Goal: Task Accomplishment & Management: Manage account settings

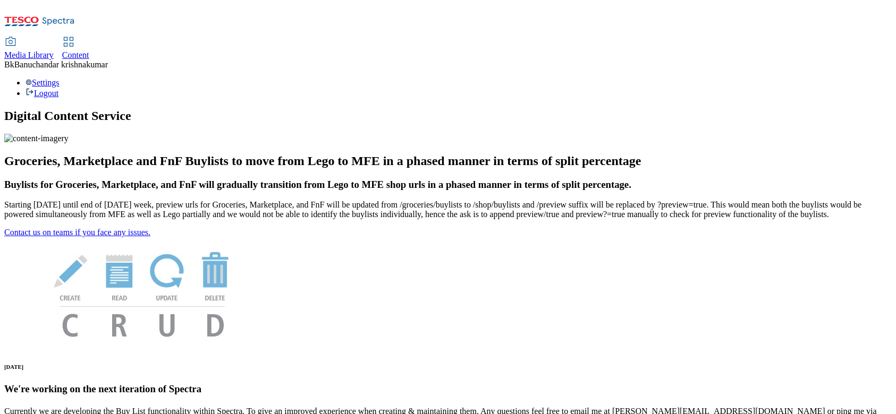
click at [17, 36] on icon at bounding box center [10, 42] width 13 height 13
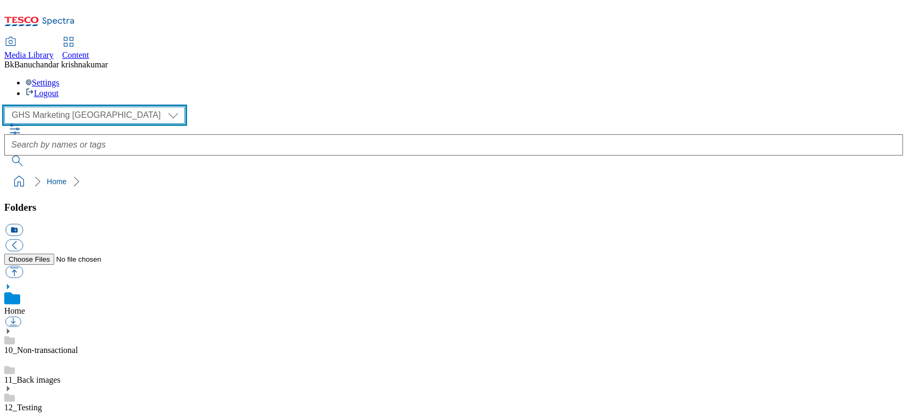
click at [65, 107] on select "GHS Marketing UK iGHS Marketing CE MCA CZ MCA HU MCA SK" at bounding box center [94, 115] width 181 height 17
click at [7, 107] on select "GHS Marketing UK iGHS Marketing CE MCA CZ MCA HU MCA SK" at bounding box center [94, 115] width 181 height 17
click at [72, 107] on select "GHS Marketing UK iGHS Marketing CE MCA CZ MCA HU MCA SK" at bounding box center [94, 115] width 181 height 17
select select "flare-ghs-mktg"
click at [7, 107] on select "GHS Marketing UK iGHS Marketing CE MCA CZ MCA HU MCA SK" at bounding box center [94, 115] width 181 height 17
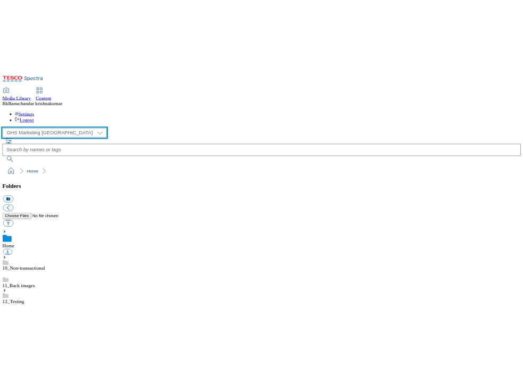
scroll to position [352, 0]
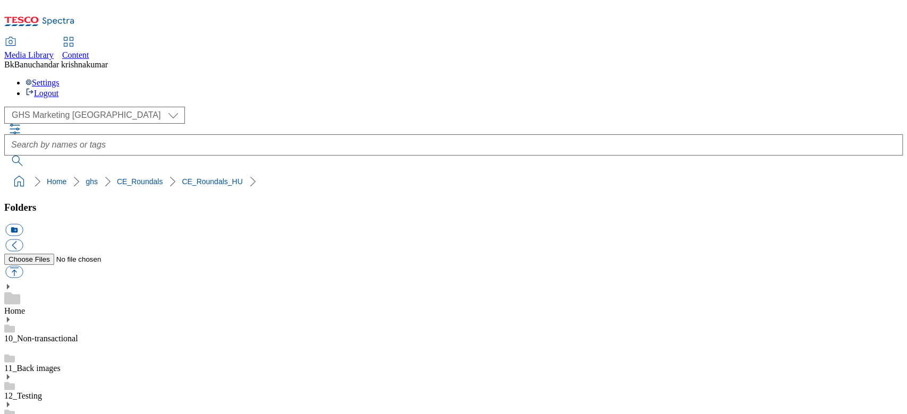
paste input "ánlott!.jpeg"
type input "rounded_super_department_most_ajánlott!"
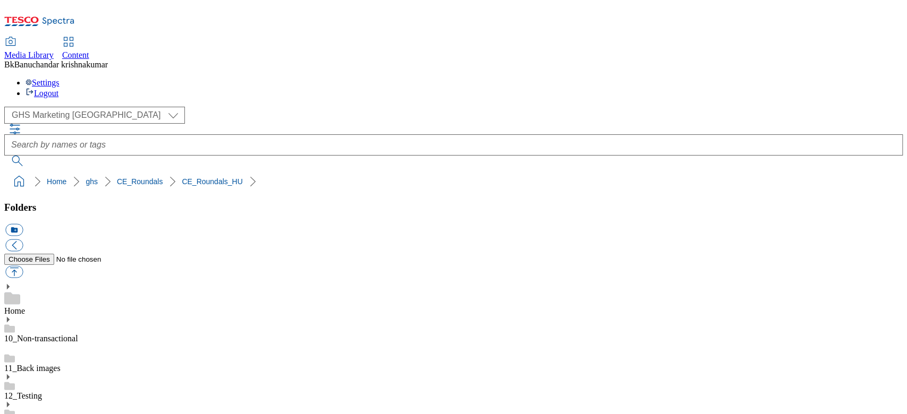
scroll to position [283, 0]
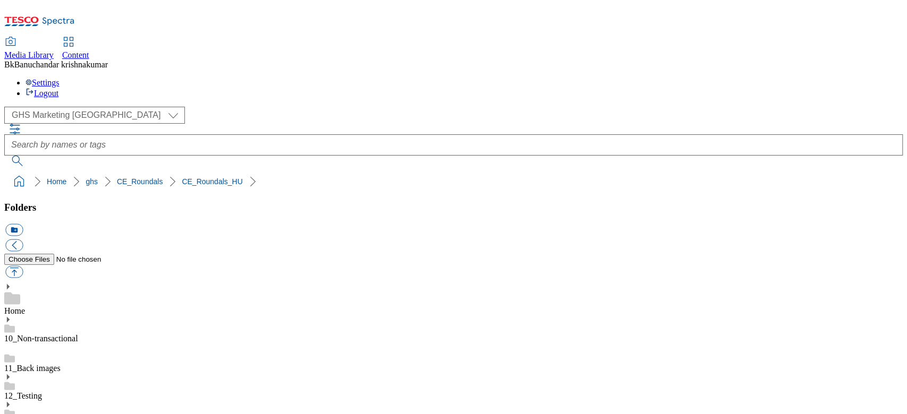
paste input "öldség._gyümölcs.jpeg"
type input "rounded_super_department_z"
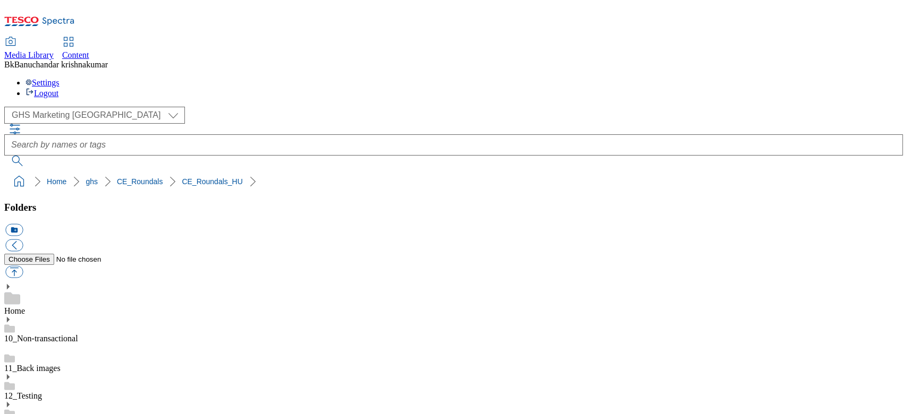
paste input "ékek_tojás.jpeg"
type input "rounded_super_department_tejtermékek_tojás"
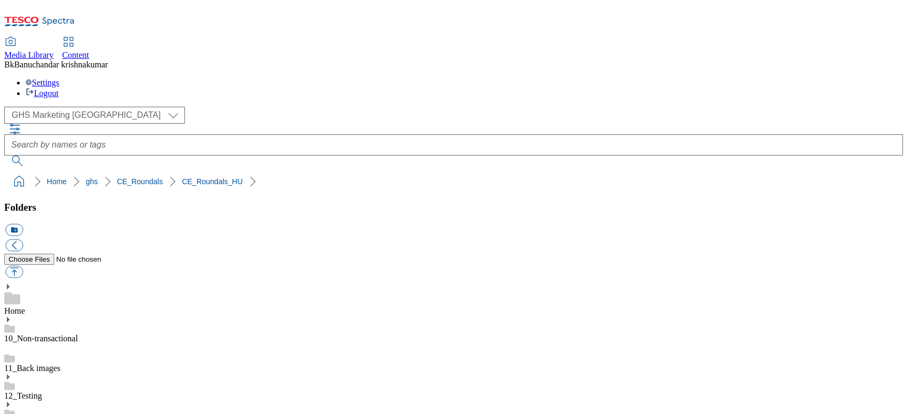
scroll to position [283, 0]
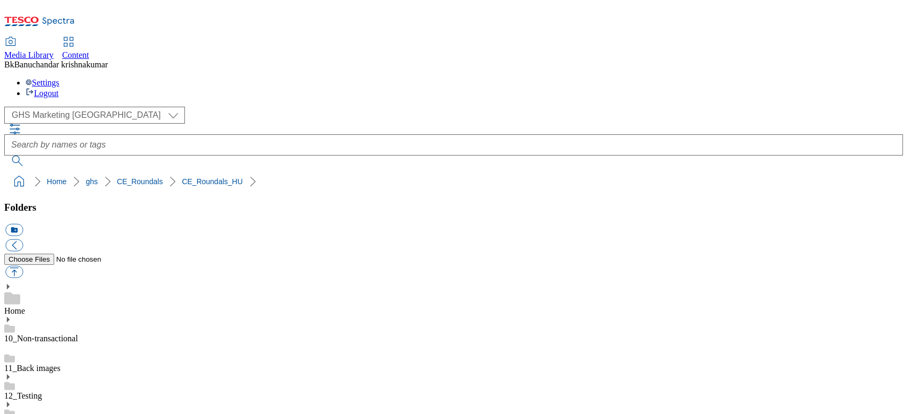
paste input "ékáru.jpeg"
paste input "pa"
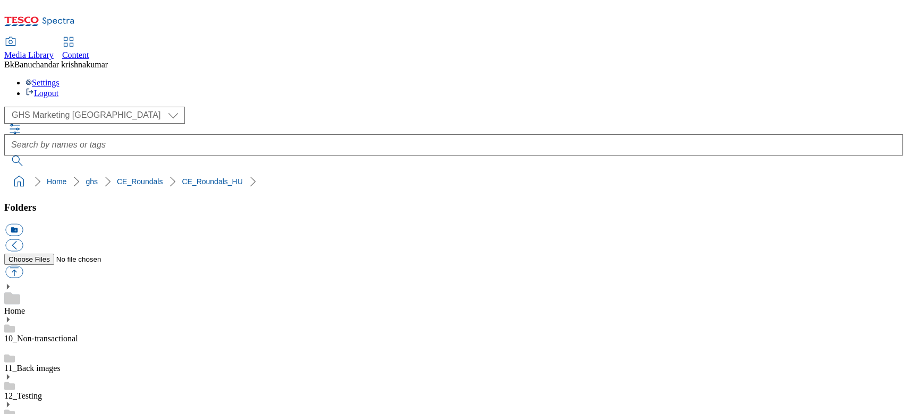
scroll to position [0, 6]
type input "rounded_super_department_pékáru"
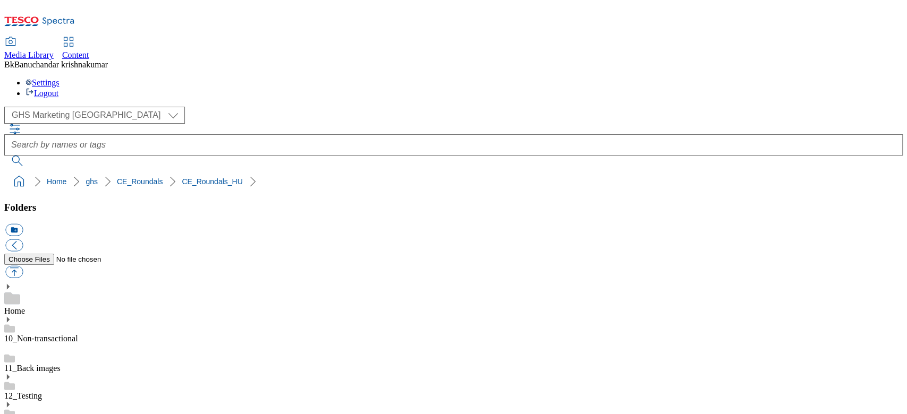
paste input "ús_felvágott.jpeg"
type input "rounded_super_department_hús_felvágott"
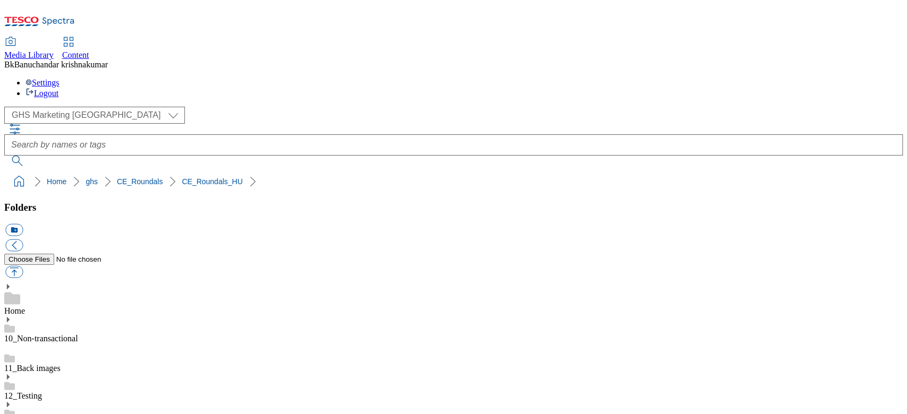
paste input "áruk.jpeg"
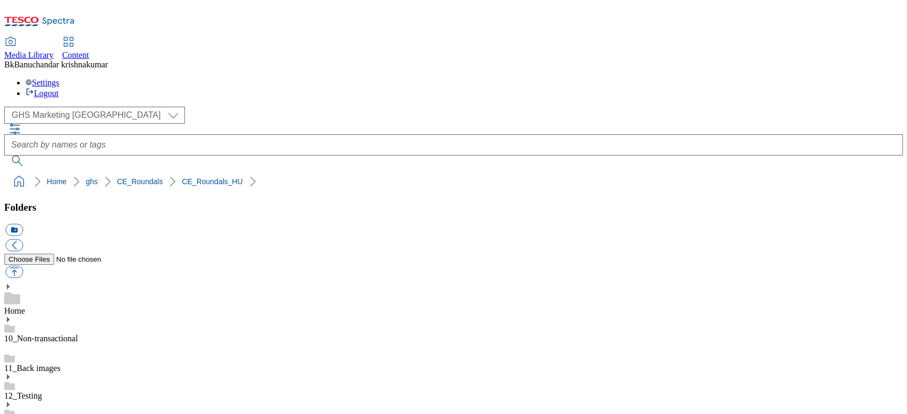
scroll to position [0, 44]
type input "rounded_super_department_fagyasztott_áruk"
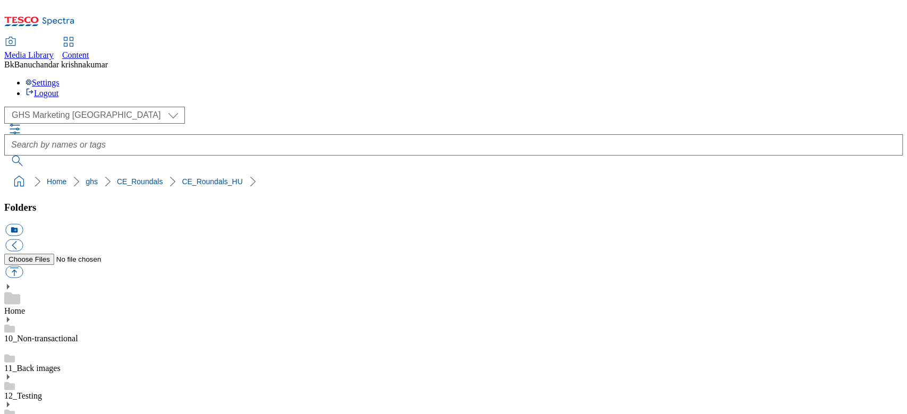
paste input "rounded_super_department_alapvető_élelmiszerek.jpeg"
type input "rounded_super_department_alapvető_élelmiszerek"
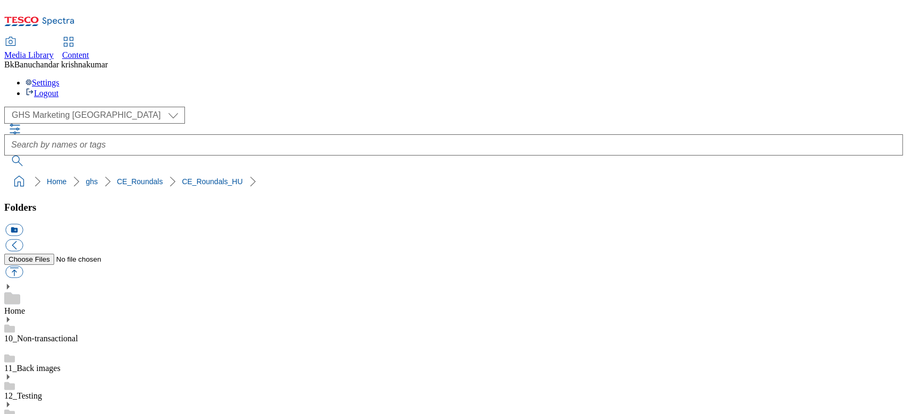
scroll to position [425, 0]
paste input ".jpeg"
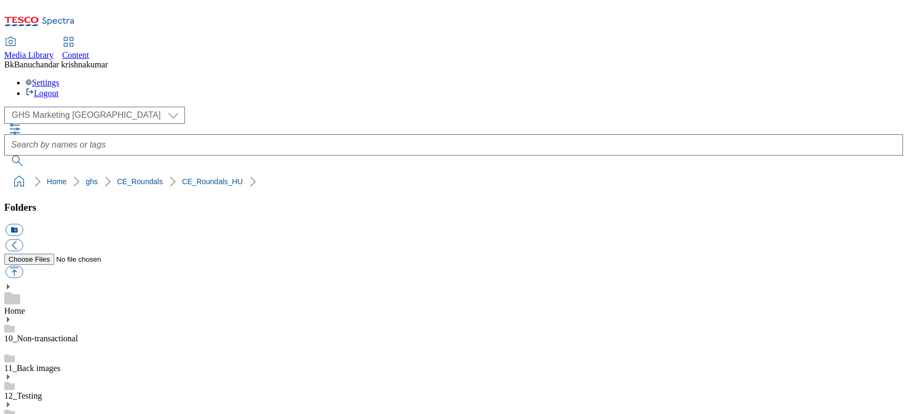
type input "rounded_super_department_italo"
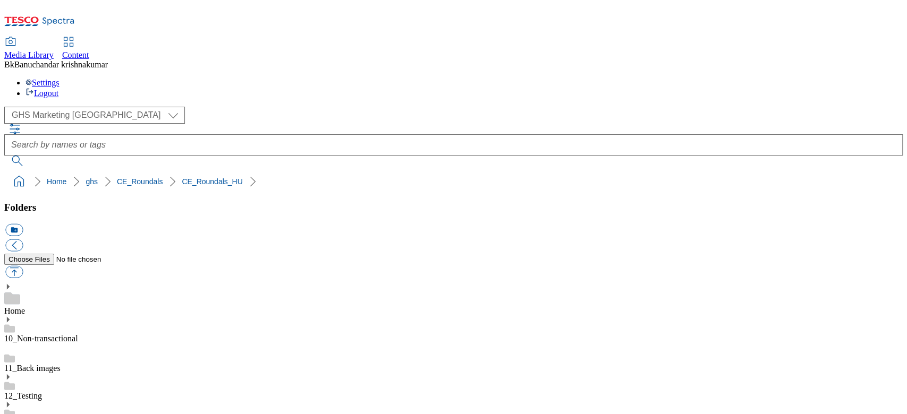
scroll to position [283, 0]
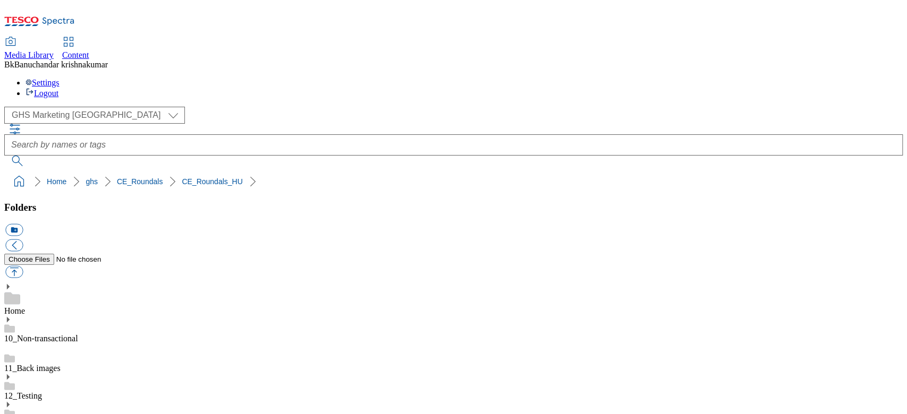
paste input "ális_táplálkozás.jpeg"
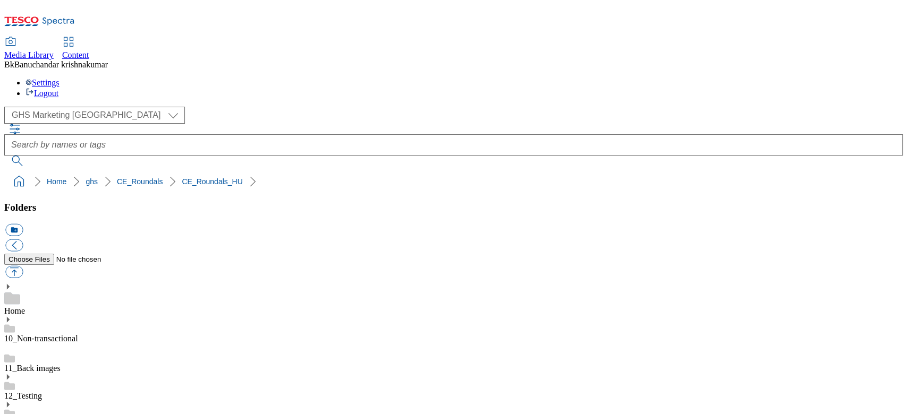
type input "rounded_super_department_speciális_táplálkozás"
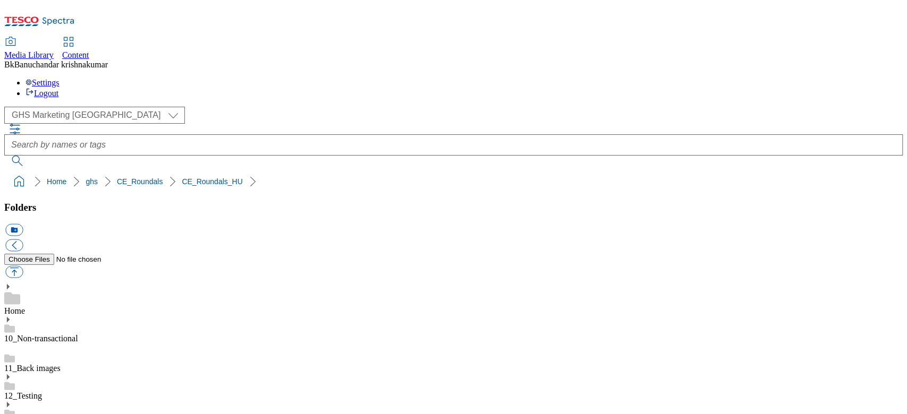
paste input "áztartás.jpeg"
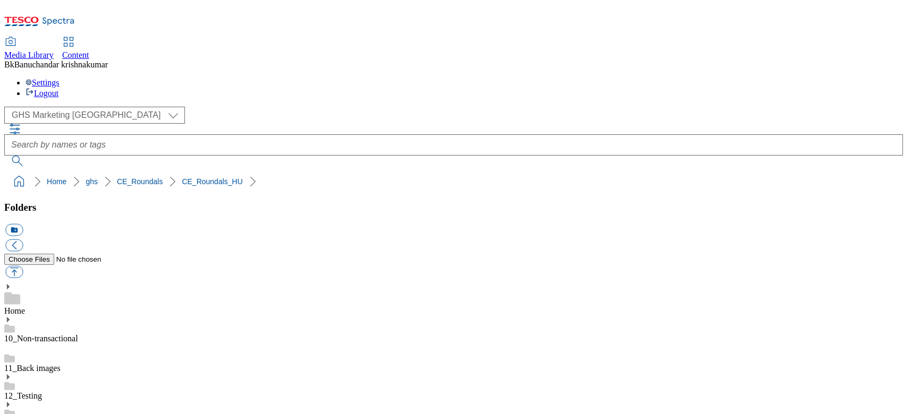
type input "rounded_super_department_háztartás"
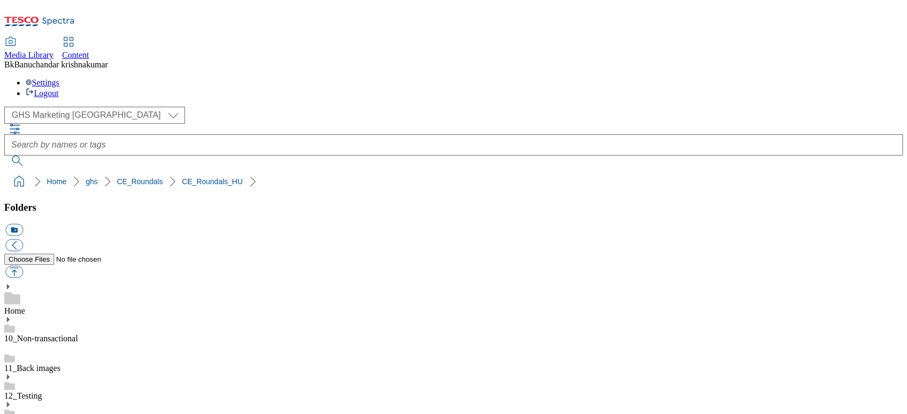
paste input "rounded_super_department_drogéria.jpeg"
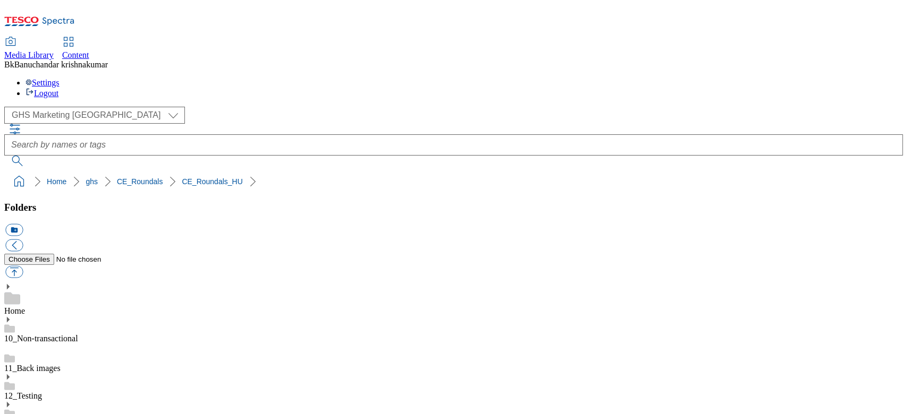
type input "rounded_super_department_drogéria"
drag, startPoint x: 703, startPoint y: 257, endPoint x: 703, endPoint y: 263, distance: 5.8
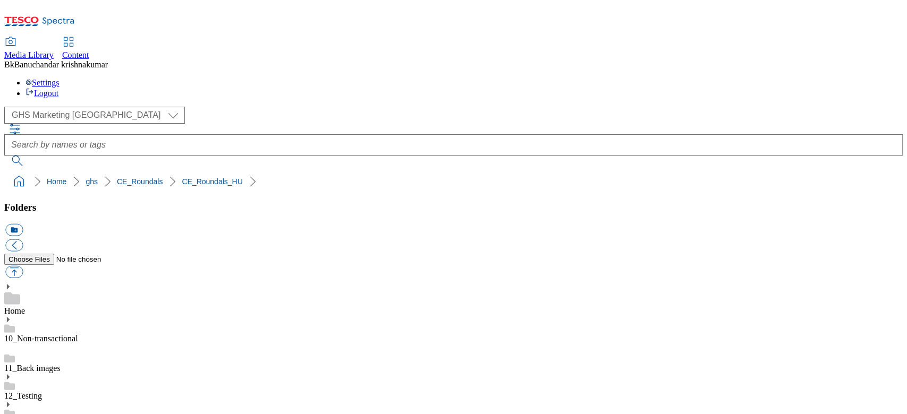
scroll to position [71, 0]
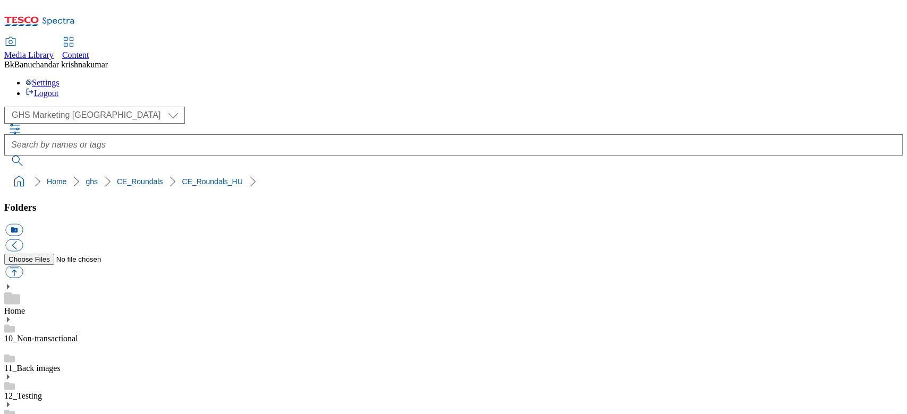
paste input ".jpeg"
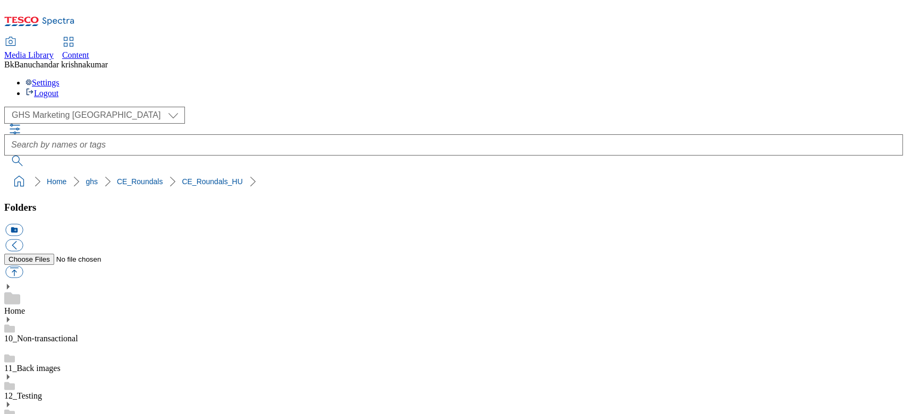
type input "rounded_super_department_bab"
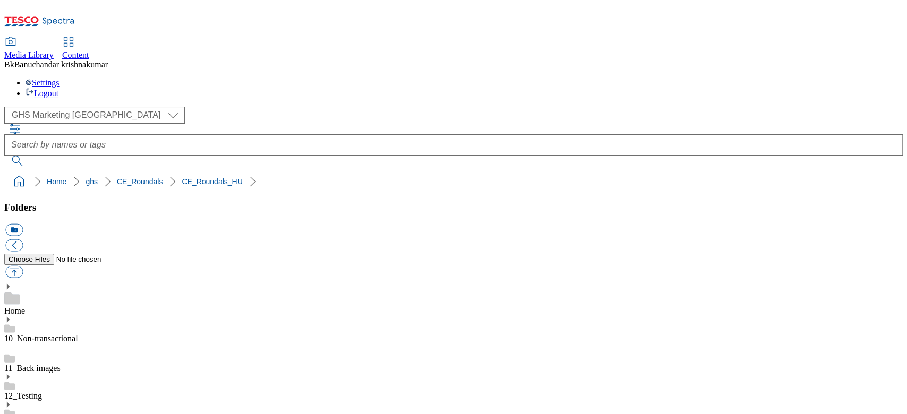
scroll to position [283, 0]
paste input "állat.jpeg"
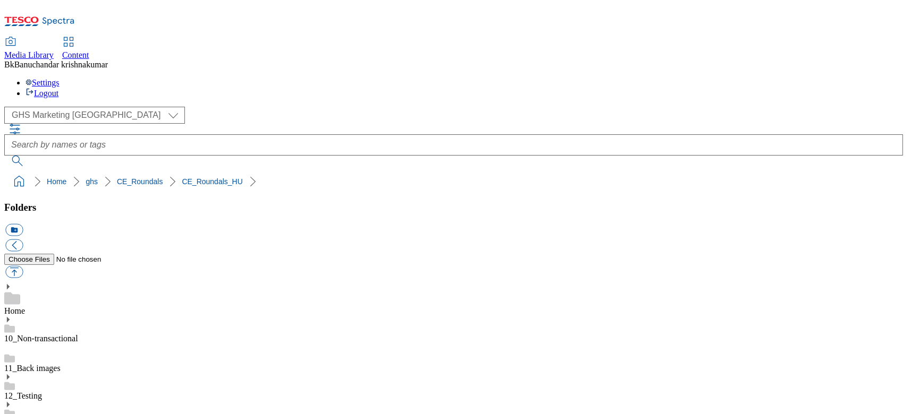
scroll to position [0, 6]
type input "rounded_super_department_kisállat"
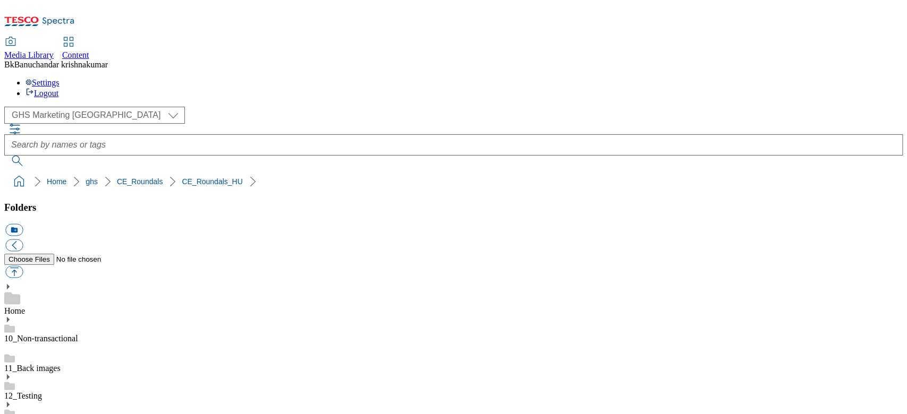
scroll to position [708, 0]
paste input "rounded_super_department_otthon_hobbi.jpeg"
type input "rounded_super_department_otthon_hobbi"
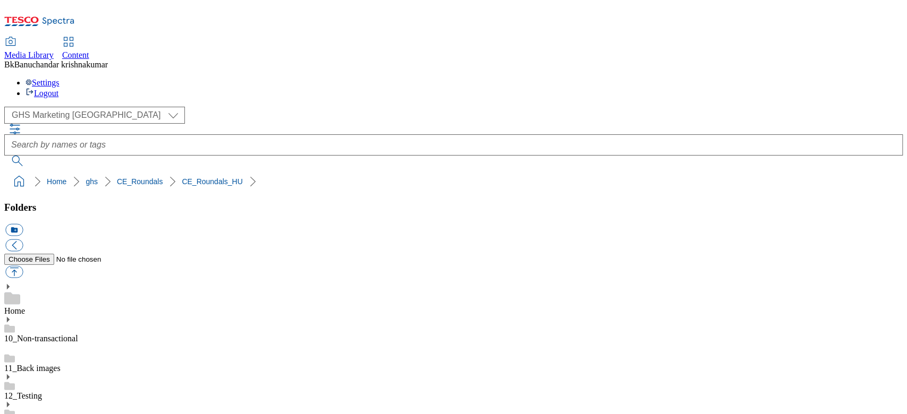
scroll to position [0, 0]
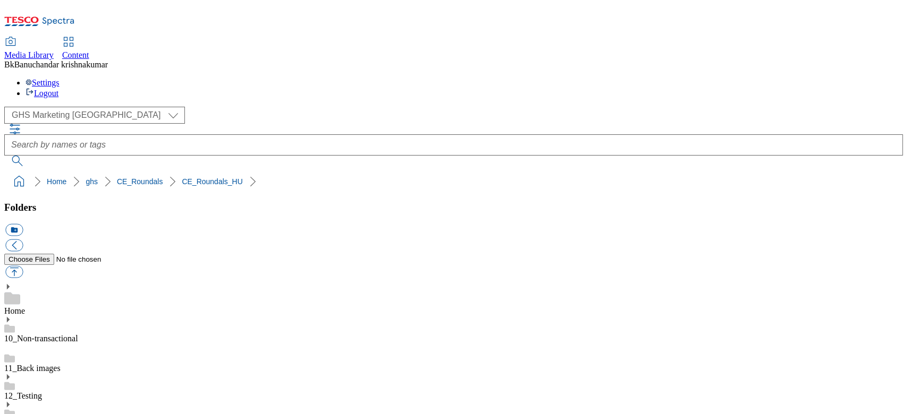
paste input "újdonságok.jpeg"
type input "rounded_super_department_újdonságok"
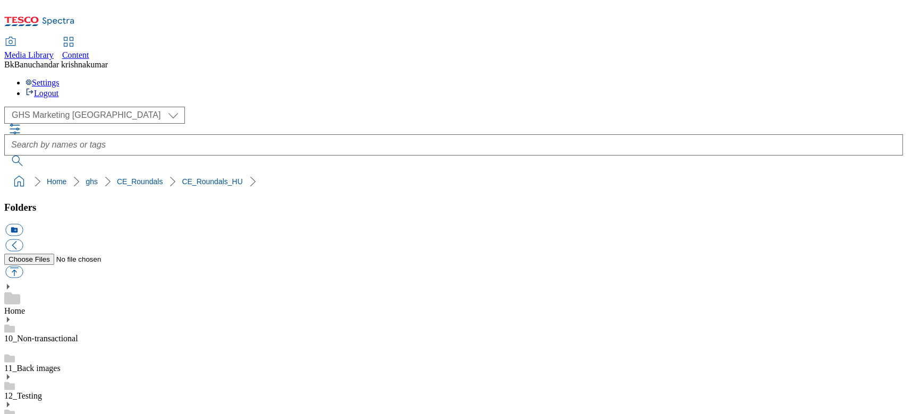
scroll to position [555, 0]
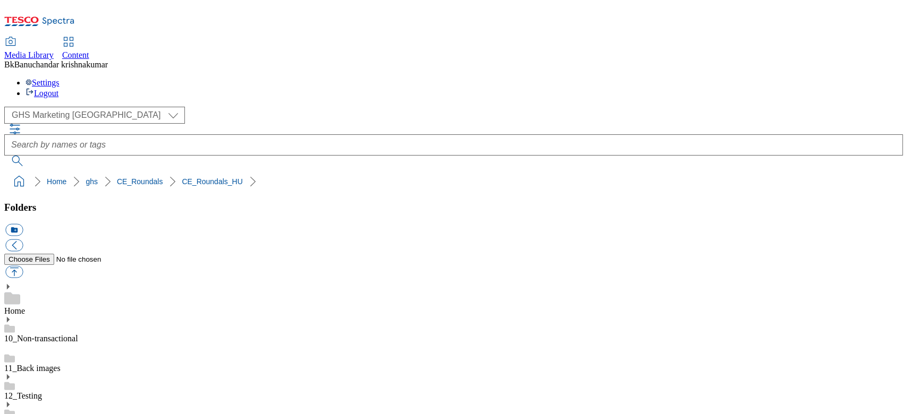
paste input "öldség._gyümölcs.jpeg"
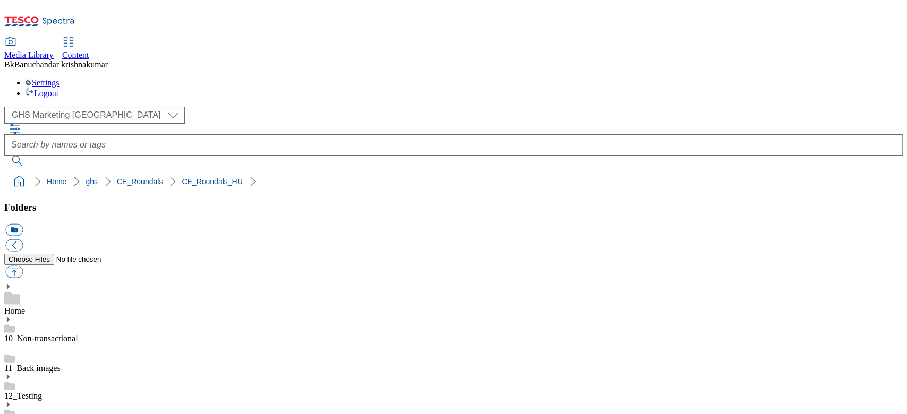
paste input "._gyümölcs"
type input "rounded_super_department_zöldség._gyümölcs"
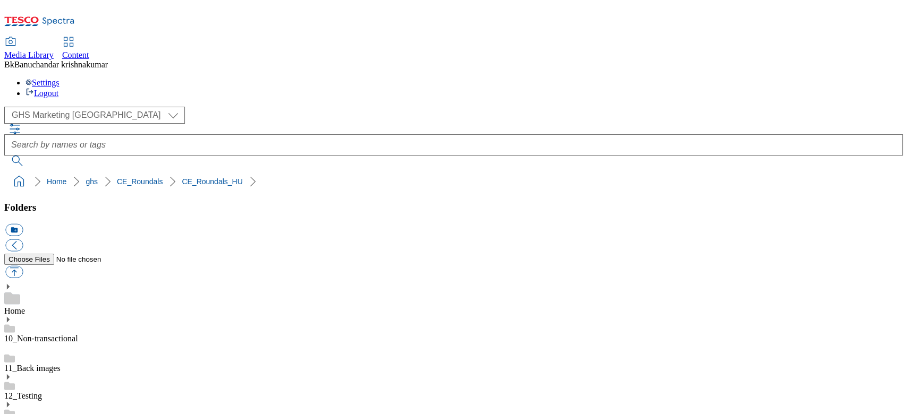
scroll to position [555, 0]
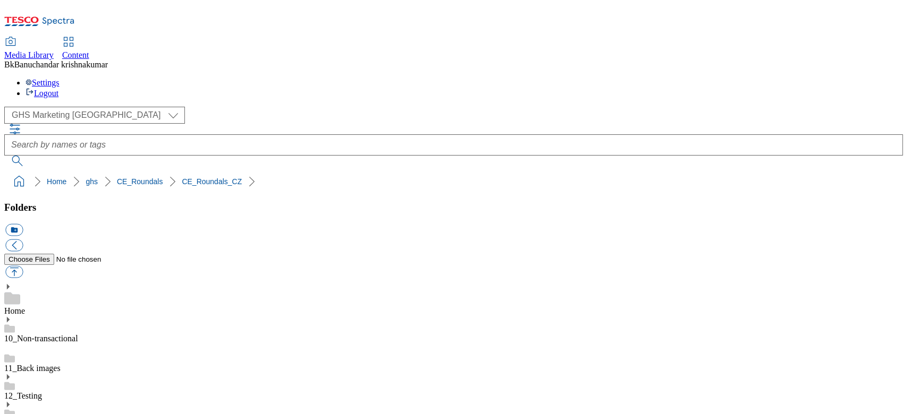
scroll to position [425, 0]
paste input "výběr_týdne.jpeg"
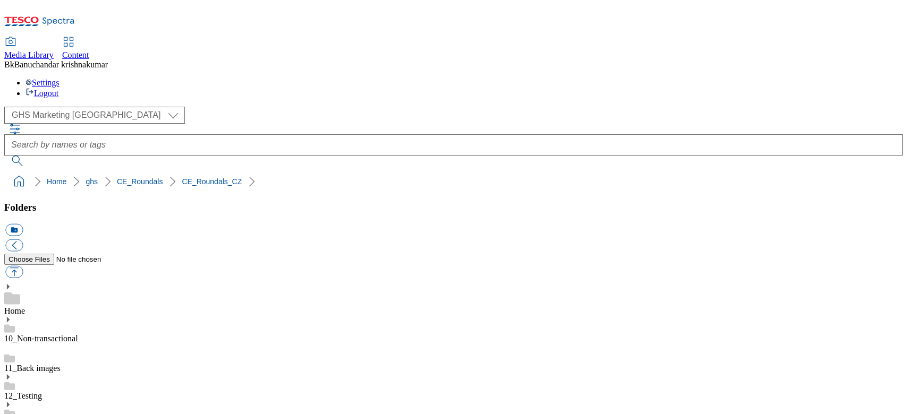
scroll to position [0, 28]
type input "rounded_super_department_výběr_týdne"
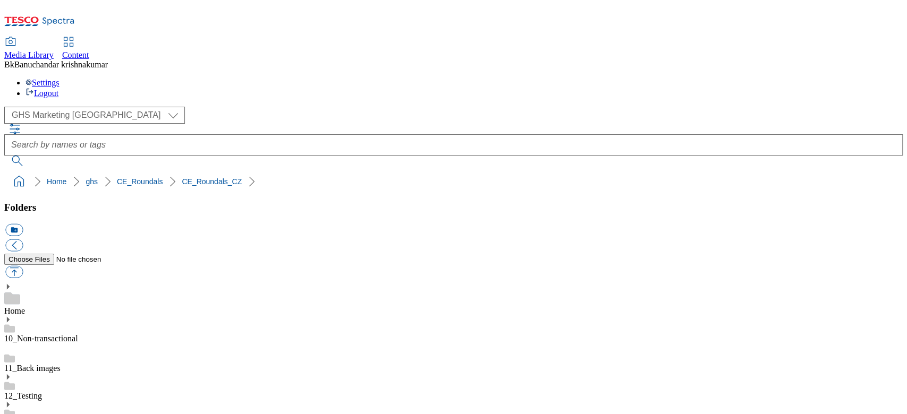
scroll to position [484, 0]
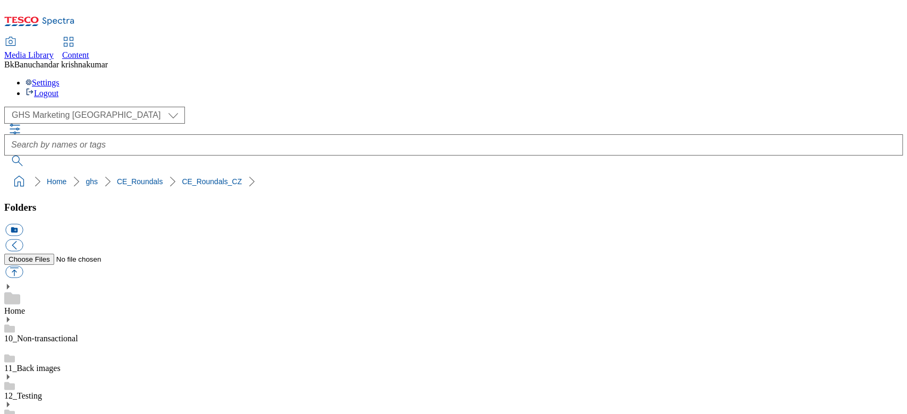
paste input "zpátky_do_školy.jpeg"
type input "rounded_super_department_zpátky_do_školy"
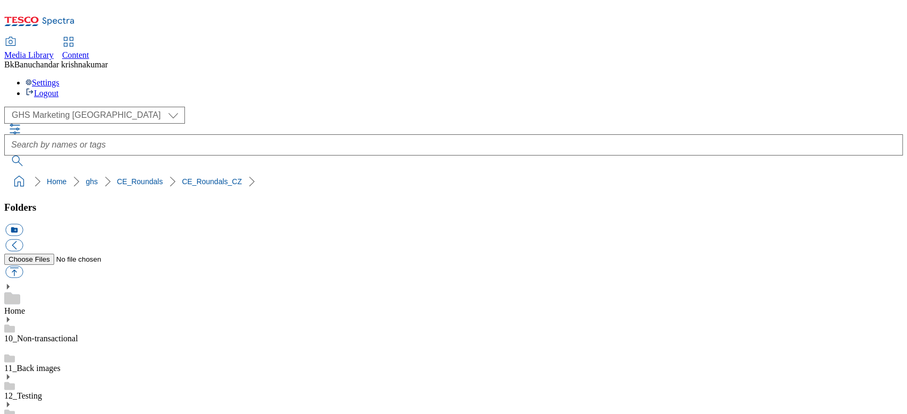
scroll to position [413, 0]
paste input "ovoce_a_zelenina.jpeg"
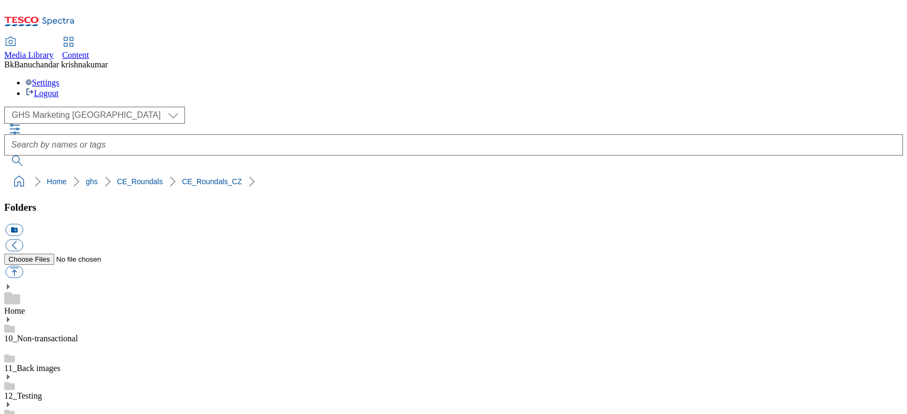
type input "rounded_super_department_ovoce_a_zelenina.jpeg"
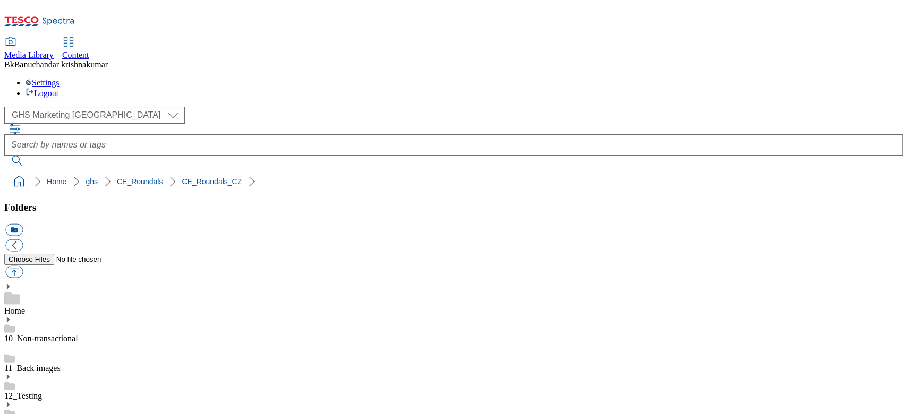
paste input ".jpeg"
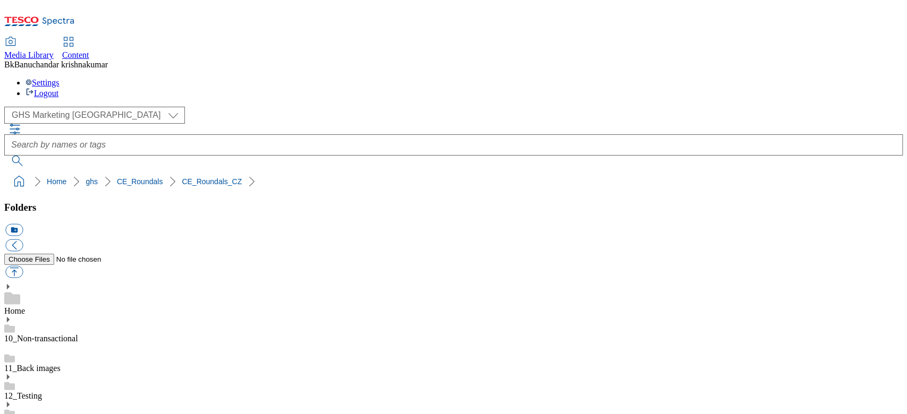
scroll to position [0, 38]
type input "rounded_super_department_zpátky_do_školy"
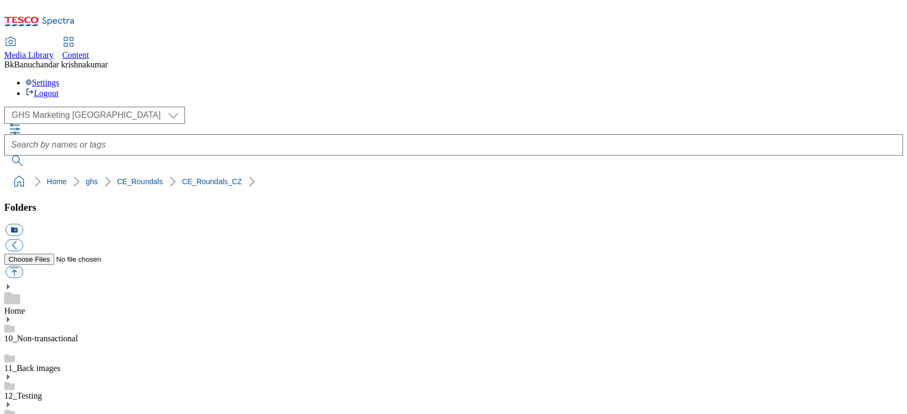
paste input ".jpeg"
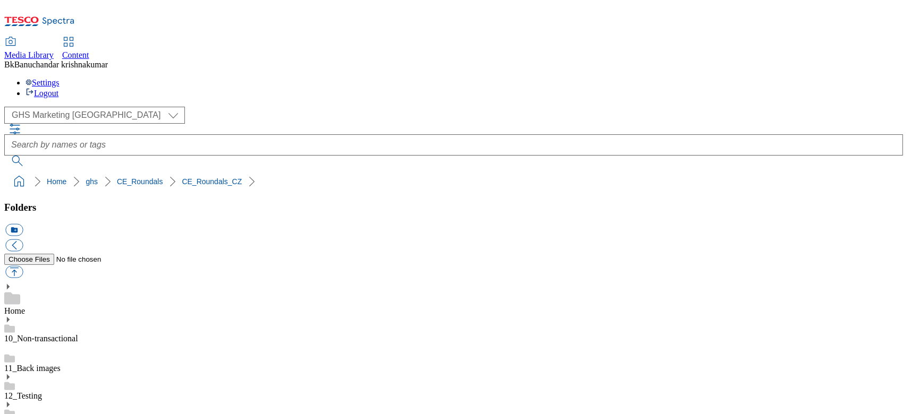
scroll to position [0, 9]
type input "rounded_super_department_novink"
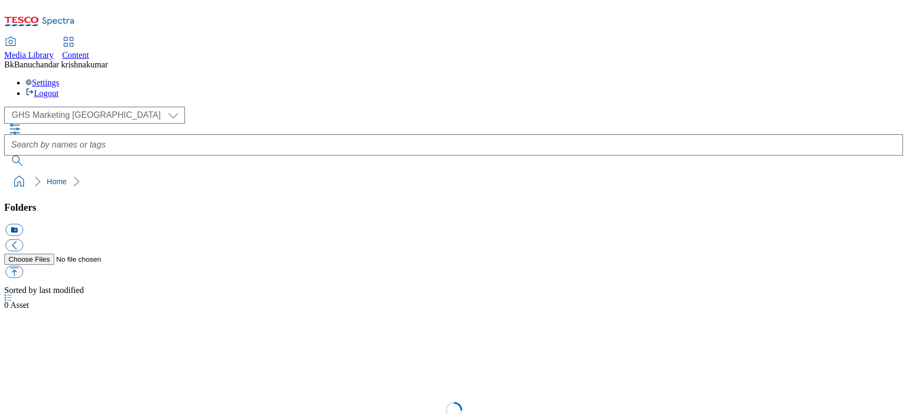
select select "flare-ghs-mktg"
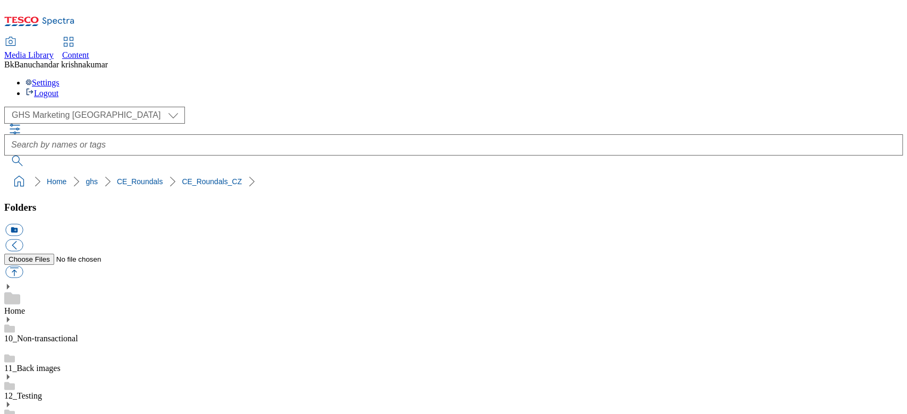
paste input ".jpeg"
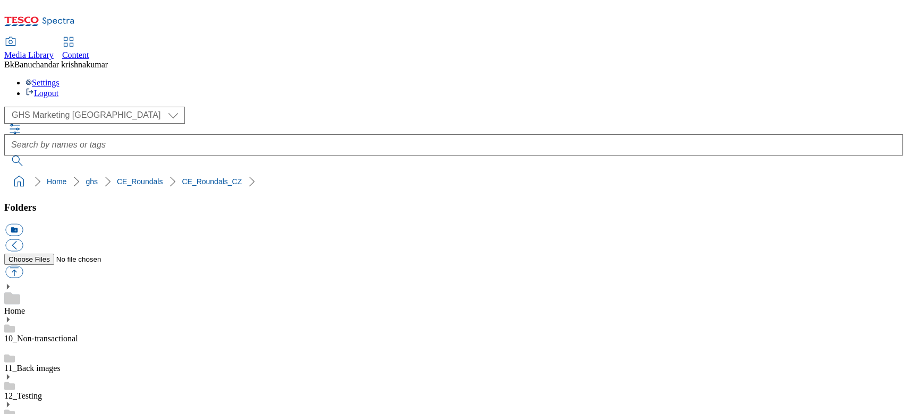
scroll to position [0, 0]
type input "rounded_super_department_novinky"
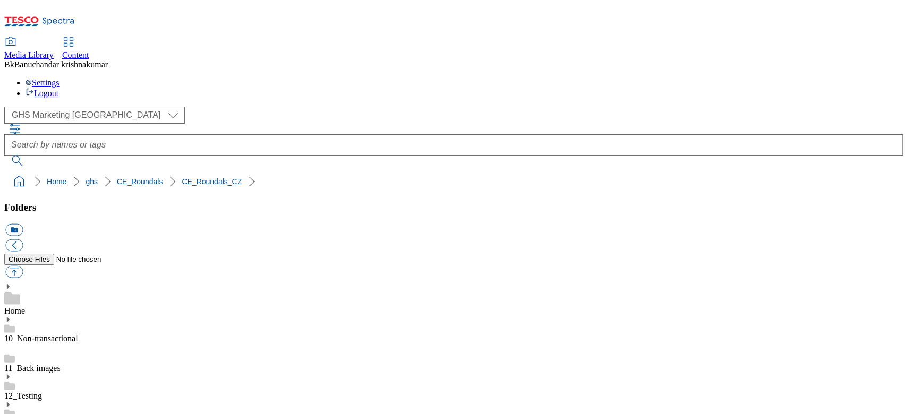
scroll to position [141, 0]
paste input "ábava.jpeg"
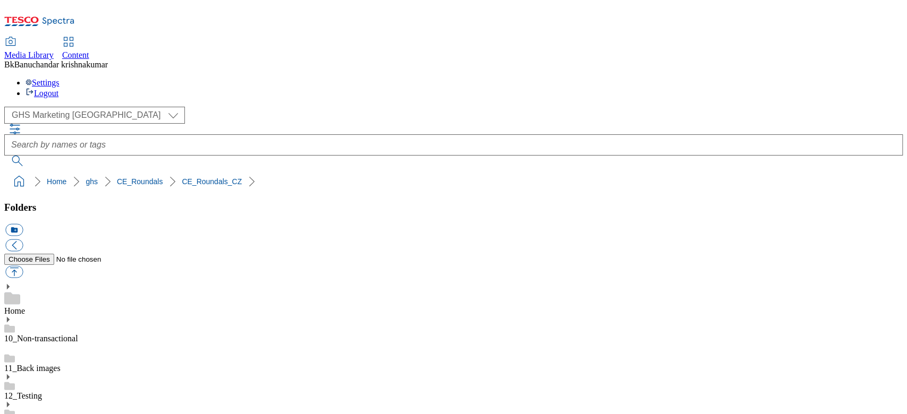
type input "rounded_super_department_domov_a_zábava"
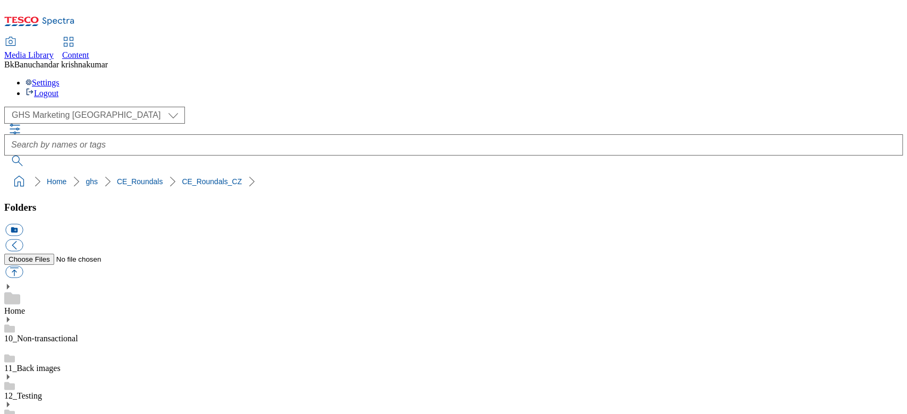
paste input "íře.jpeg"
type input "rounded_super_department_zvíře"
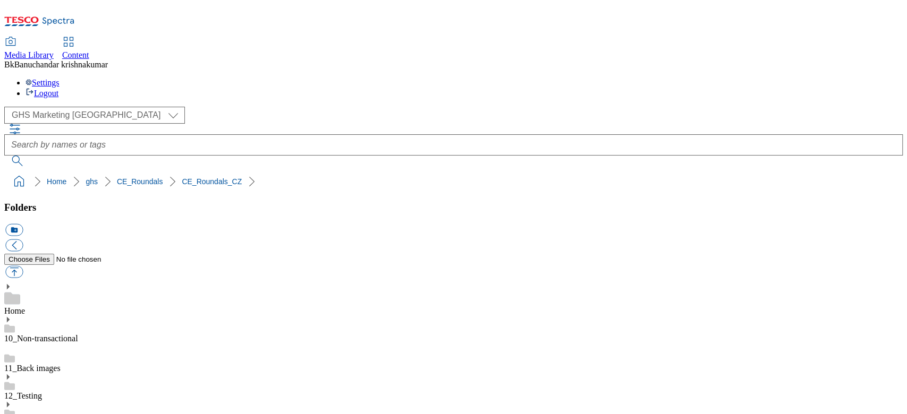
scroll to position [71, 0]
paste input "ítě.jpeg"
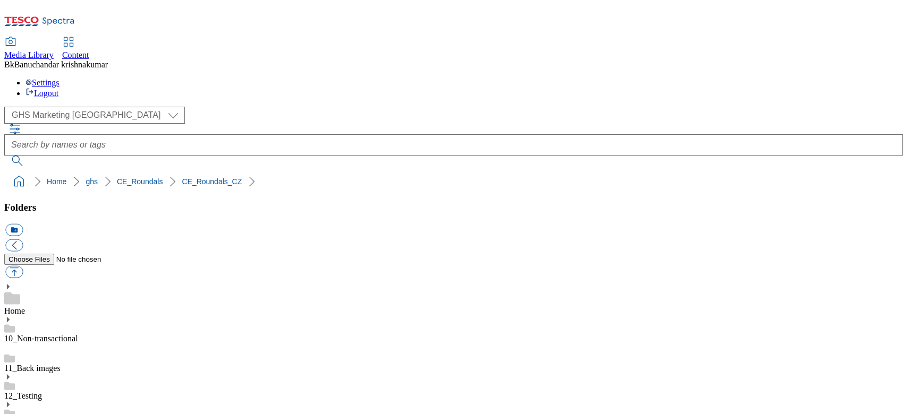
type input "rounded_super_department_dítě"
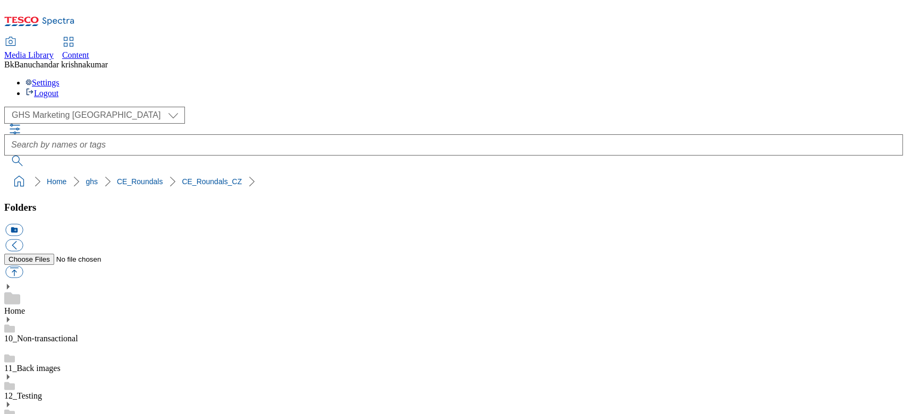
paste input ".jpeg"
type input "rounded_super_department_drogerie"
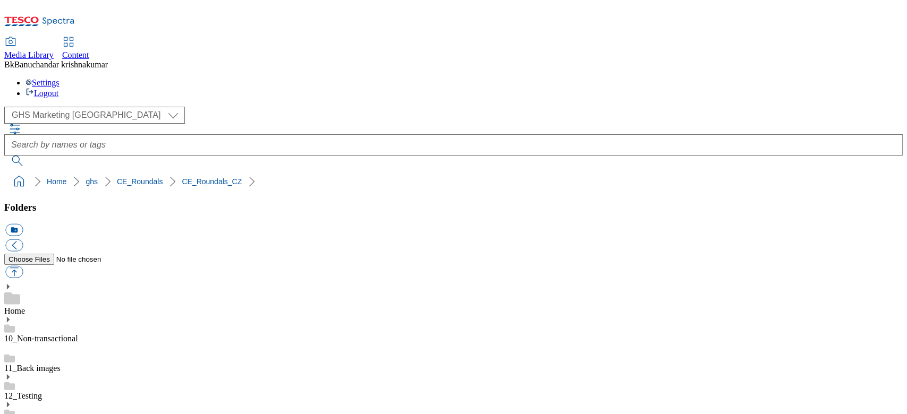
paste input "úklid.jpeg"
type input "rounded_super_department_úklid"
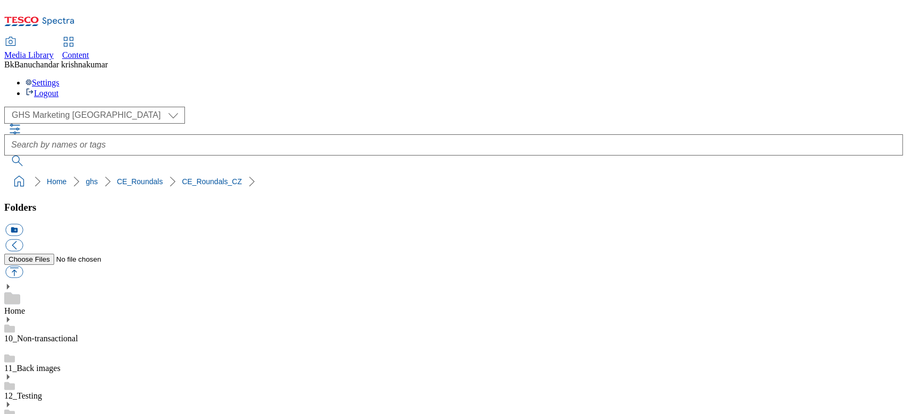
scroll to position [555, 0]
paste input "ální_výživa.jpeg"
type input "rounded_super_department_speciální_výživa"
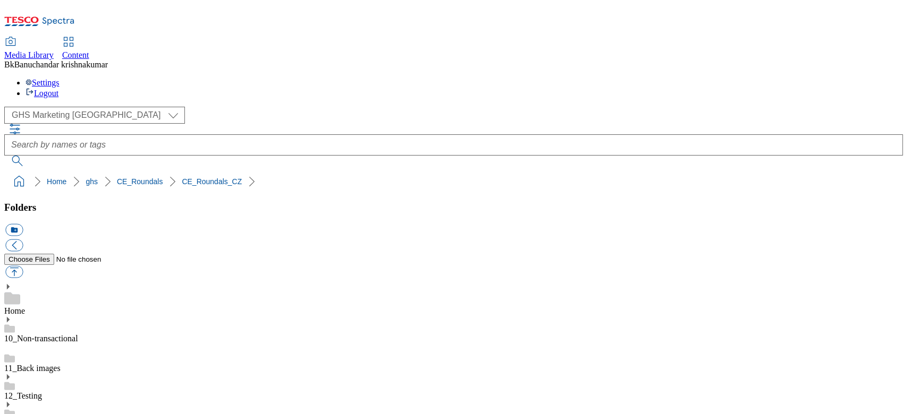
scroll to position [0, 0]
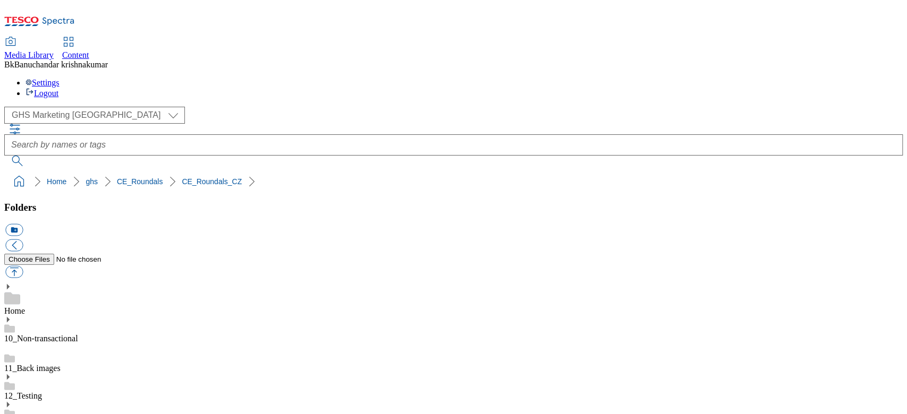
paste input "ápoje.jpeg"
type input "rounded_super_department_nápoje"
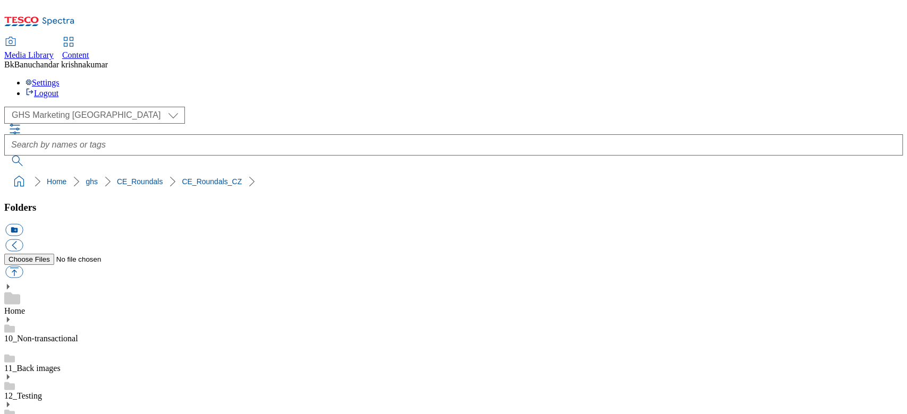
scroll to position [484, 0]
paste input "é.jpeg"
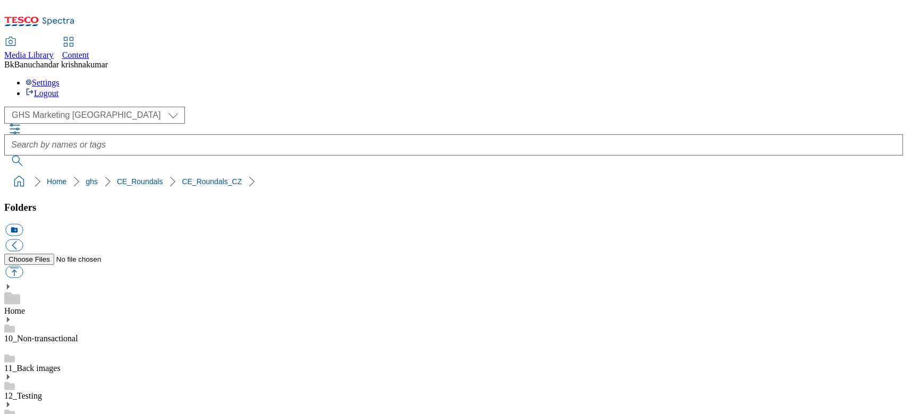
scroll to position [0, 13]
type input "rounded_super_department_trvanlivé"
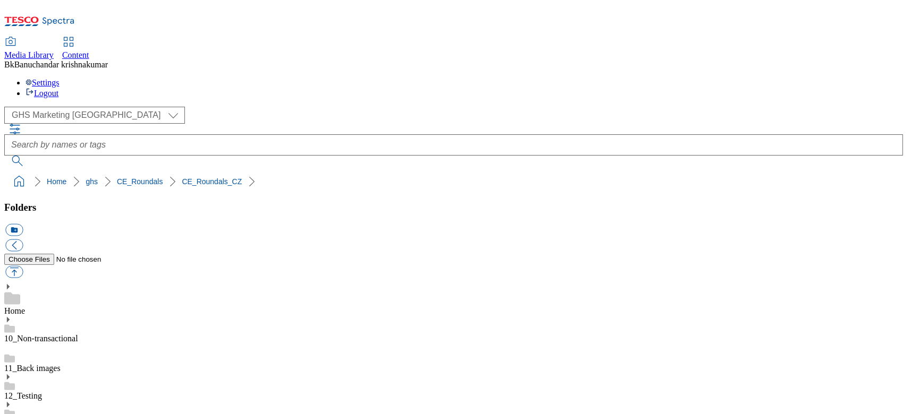
scroll to position [413, 0]
paste input "žené.jpeg"
type input "rounded_super_department_mražené"
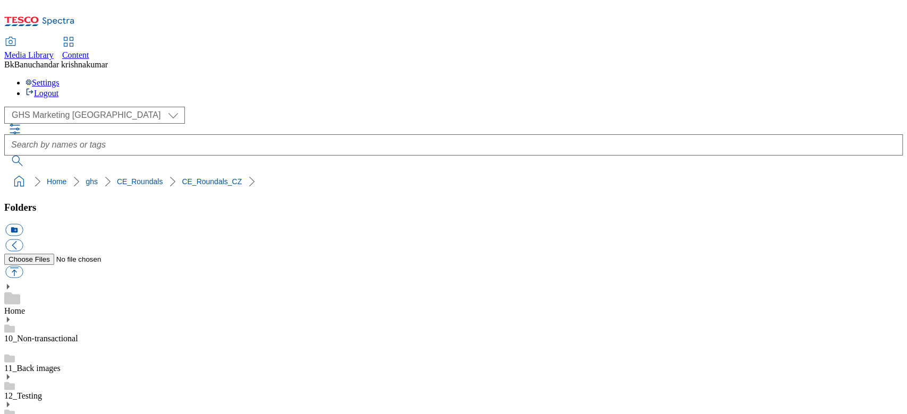
scroll to position [0, 0]
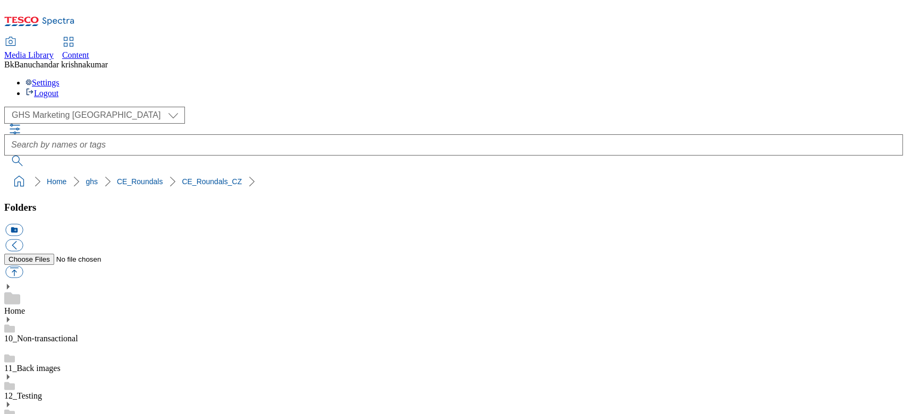
paste input "ůdky.jpeg"
type input "rounded_super_department_maso_a_lahůdky"
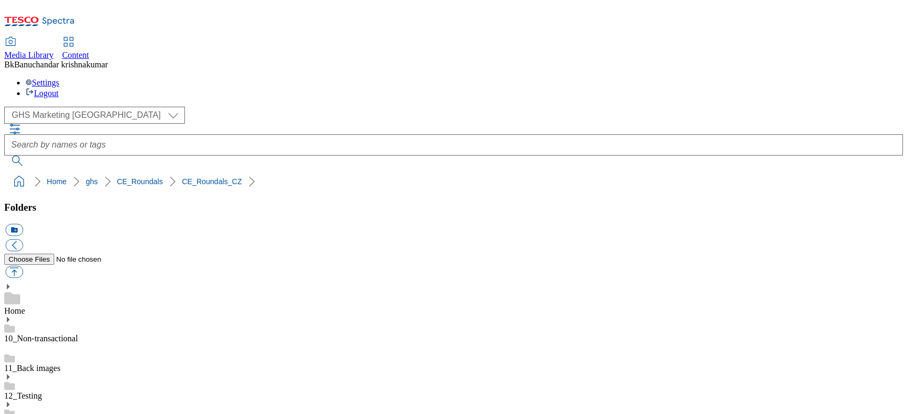
scroll to position [71, 0]
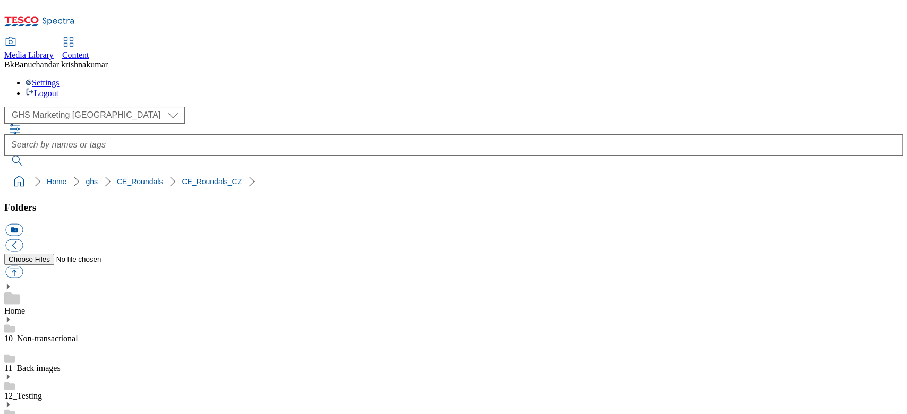
paste input "árna.jpeg"
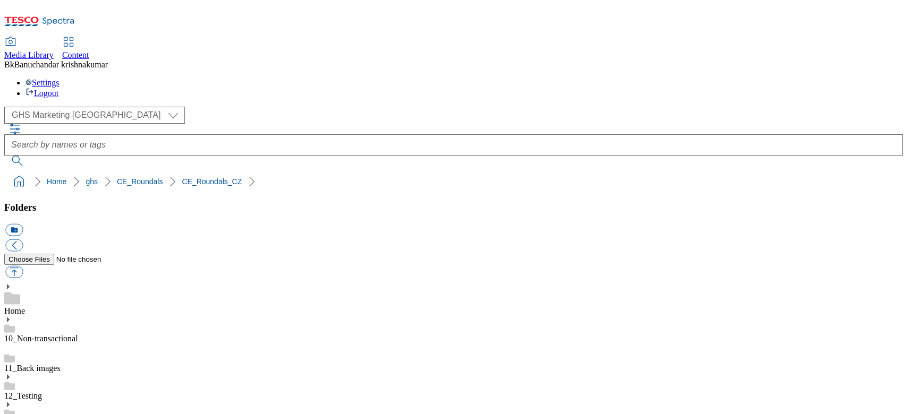
type input "rounded_super_department_pekárna"
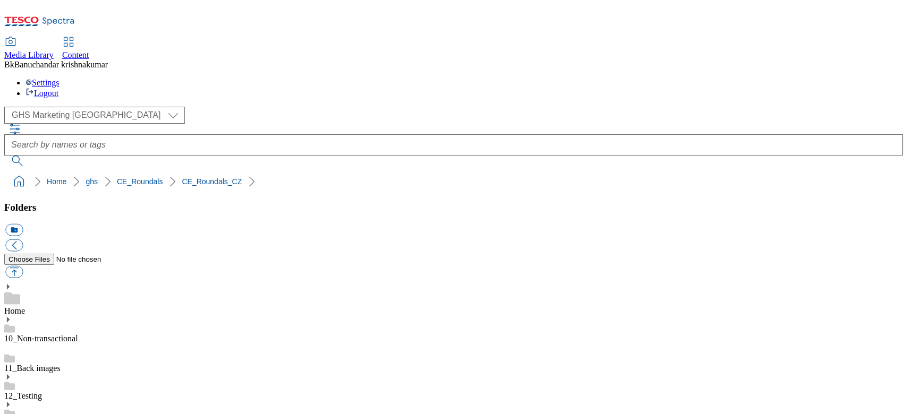
scroll to position [283, 0]
paste input "éčné_a_vejce.jpeg"
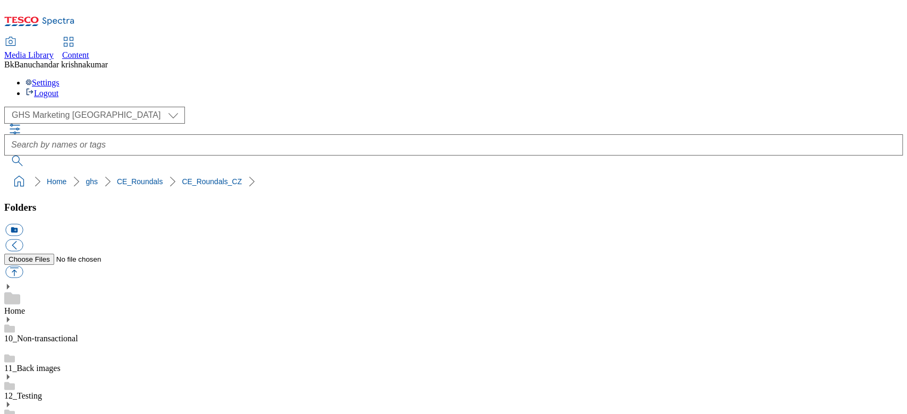
scroll to position [0, 42]
type input "rounded_super_department_mléčné_a_vejce"
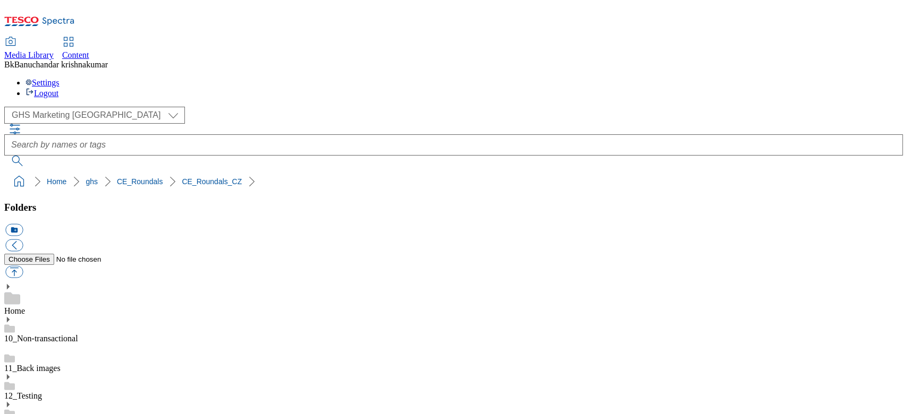
paste input ".jpeg"
type input "rounded_super_department_ovoce_a_zelenina"
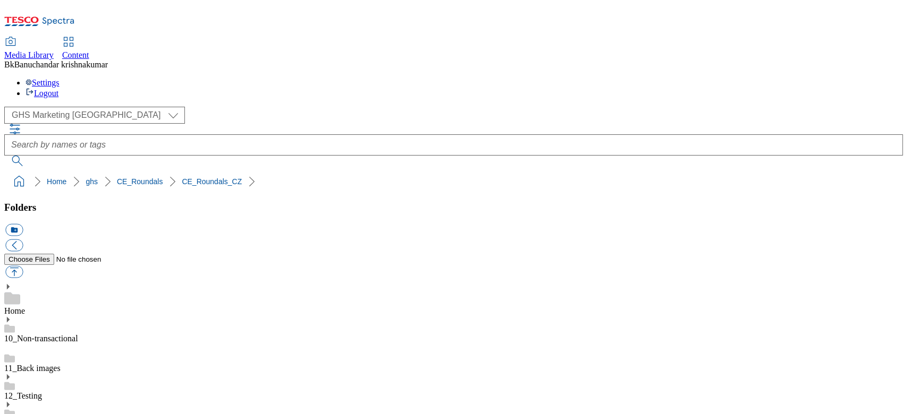
scroll to position [566, 0]
paste input ".jpeg"
type input "rounded_super_department_zpátky_do_školy"
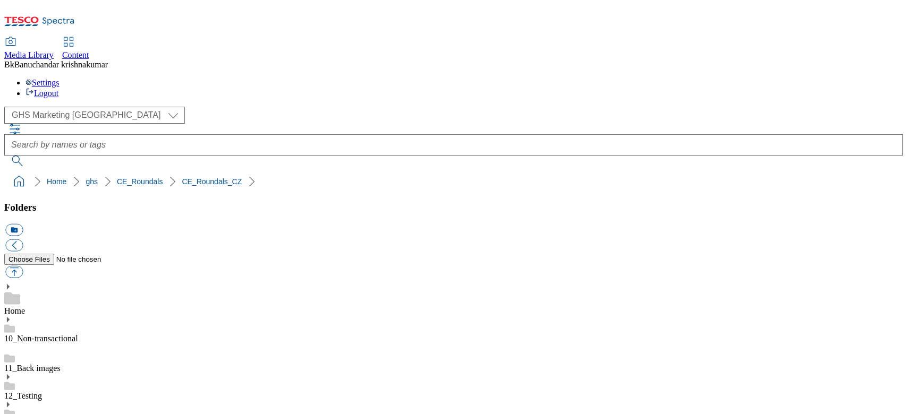
scroll to position [708, 0]
paste input "ýběr_týdne.jpeg"
type input "rounded_super_department_výběr_týdne"
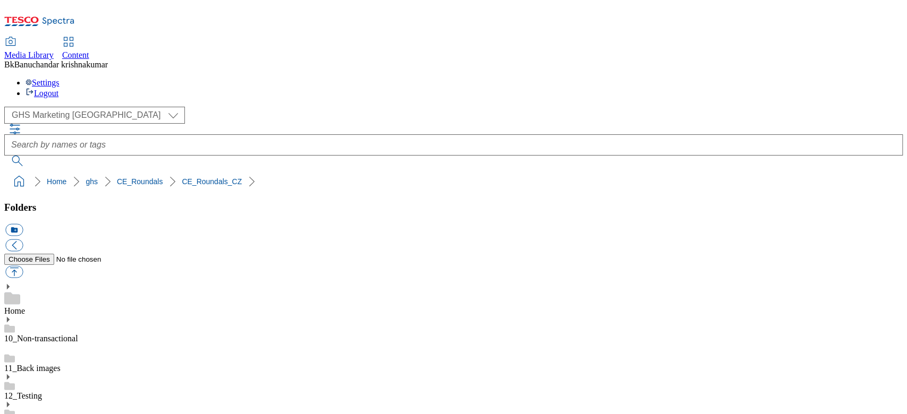
scroll to position [0, 0]
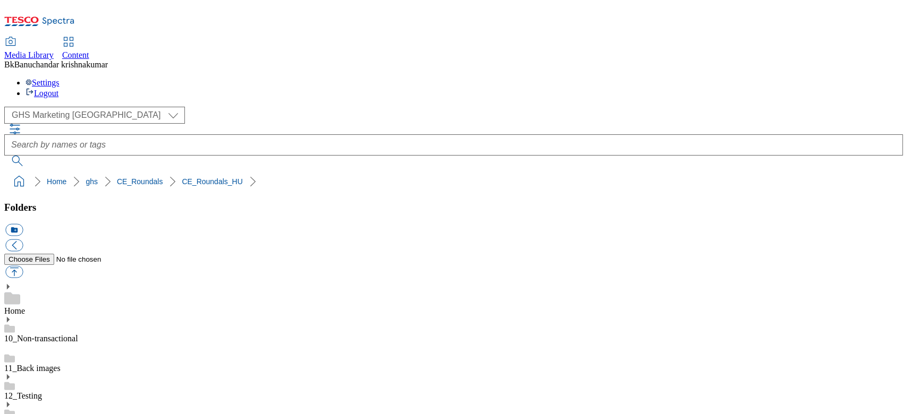
scroll to position [283, 0]
click at [23, 266] on button "button" at bounding box center [14, 272] width 18 height 12
type input "C:\fakepath\rounded_super_department_speciális_táplálkozás.jpg"
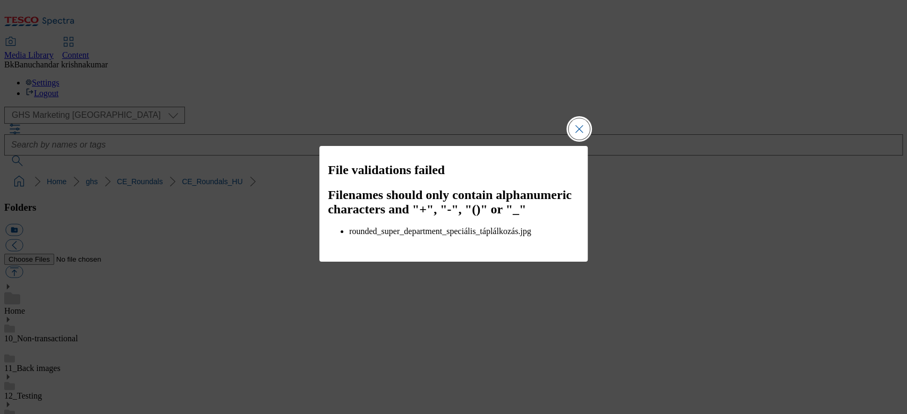
click at [574, 134] on button "Close Modal" at bounding box center [579, 128] width 21 height 21
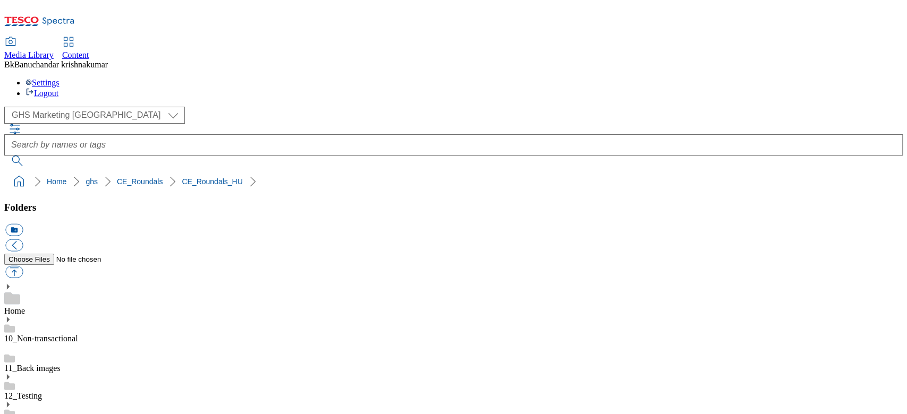
scroll to position [141, 0]
drag, startPoint x: 633, startPoint y: 301, endPoint x: 830, endPoint y: 306, distance: 197.2
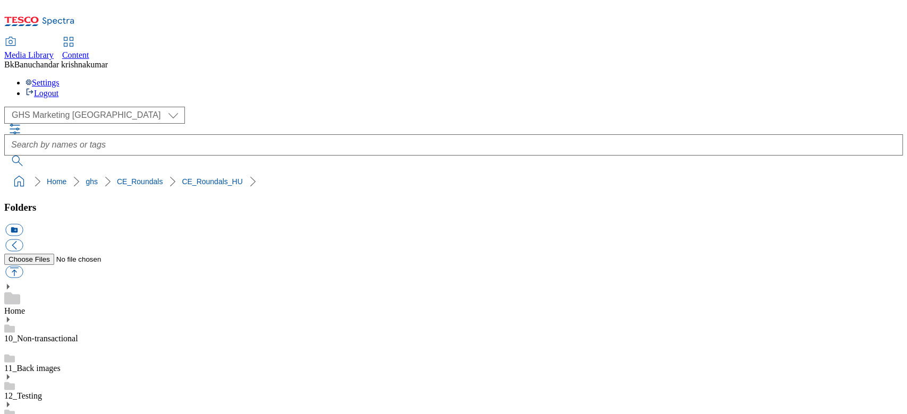
copy div "rounded_super_department_specialis_taplalkozas."
click at [23, 266] on button "button" at bounding box center [14, 272] width 18 height 12
type input "C:\fakepath\rounded_super_department_specialis_taplalkozas.jpg"
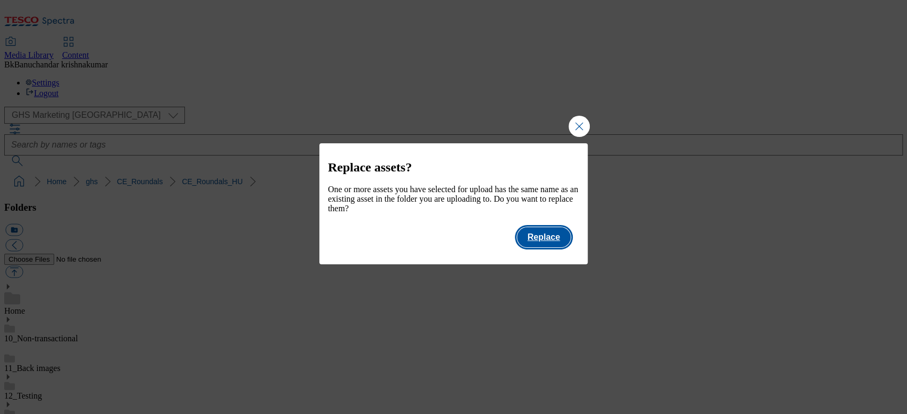
click at [546, 243] on button "Replace" at bounding box center [544, 237] width 54 height 20
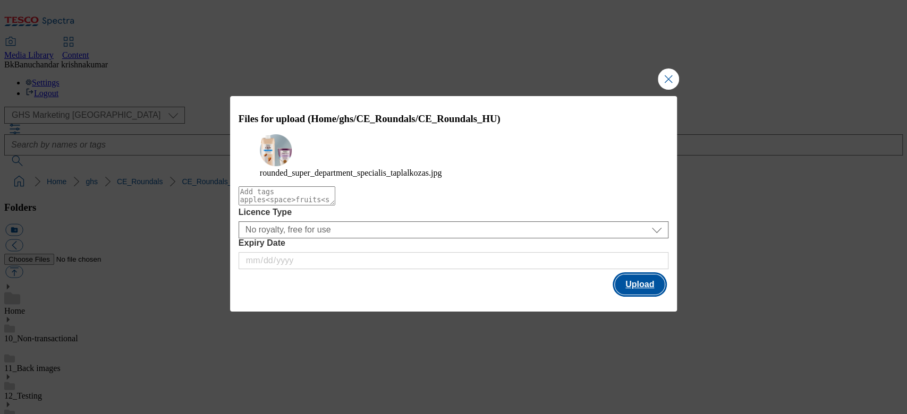
click at [631, 295] on button "Upload" at bounding box center [640, 285] width 50 height 20
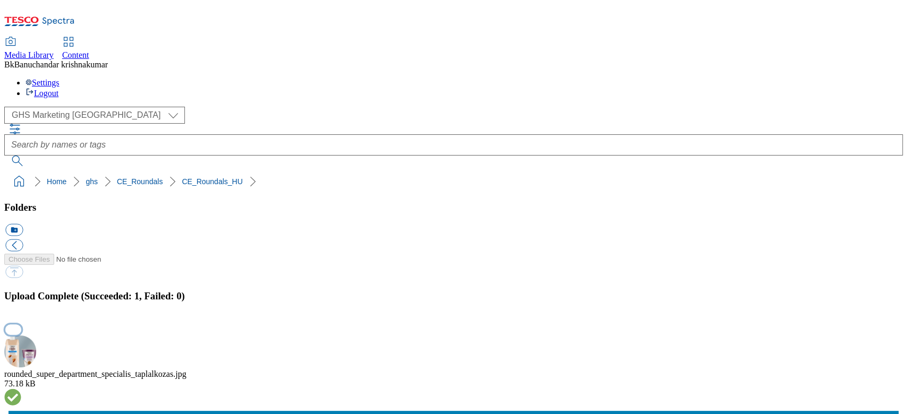
click at [21, 325] on button "button" at bounding box center [13, 330] width 16 height 10
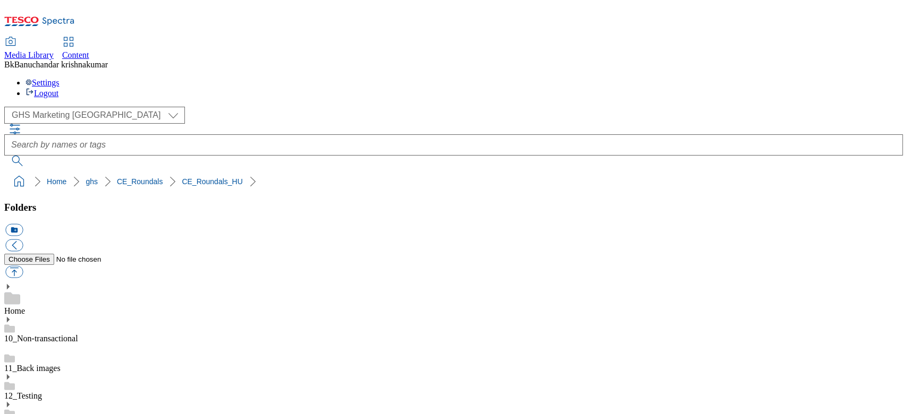
paste input ".jpeg"
type input "rounded_super_department_speciális_táplálkozás"
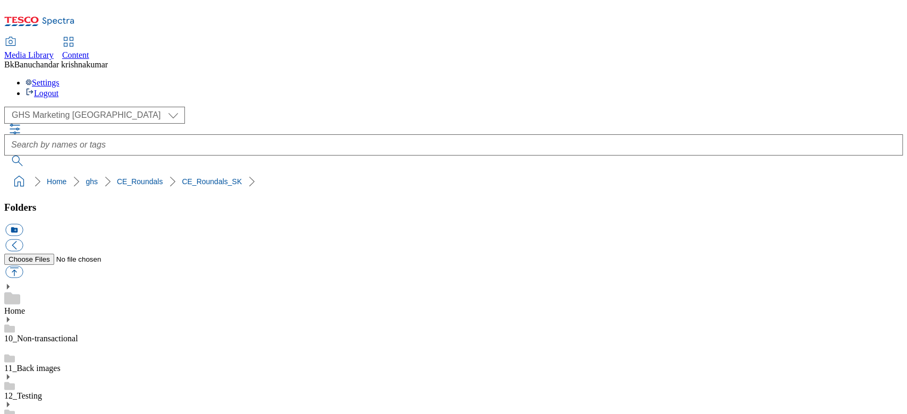
scroll to position [0, 0]
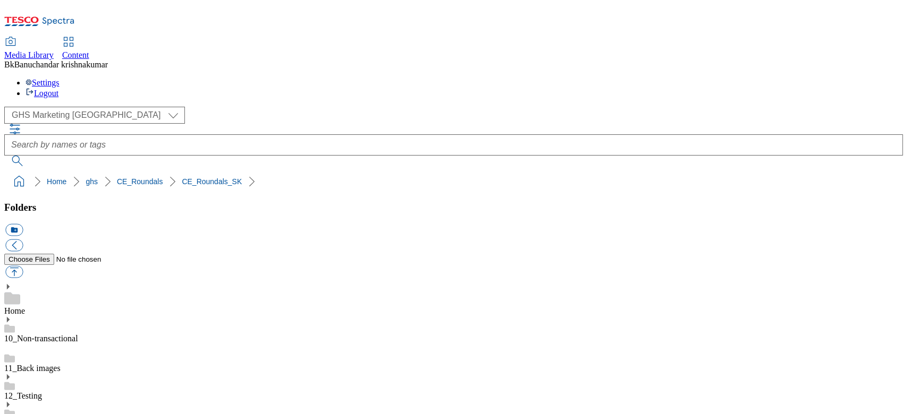
scroll to position [213, 0]
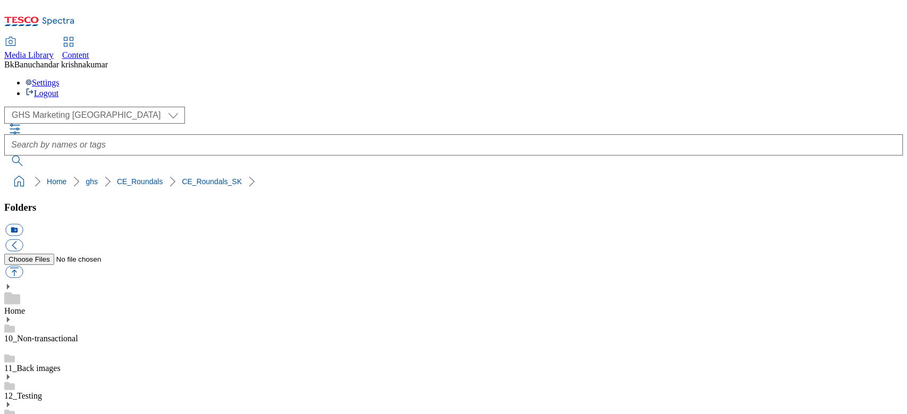
scroll to position [141, 0]
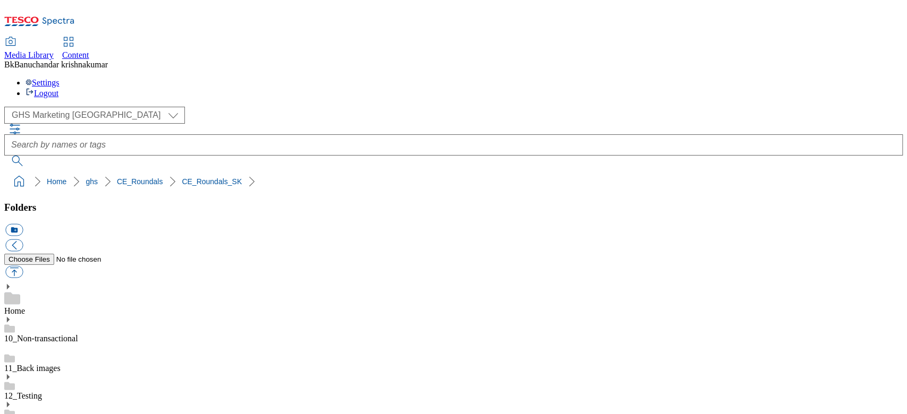
scroll to position [484, 0]
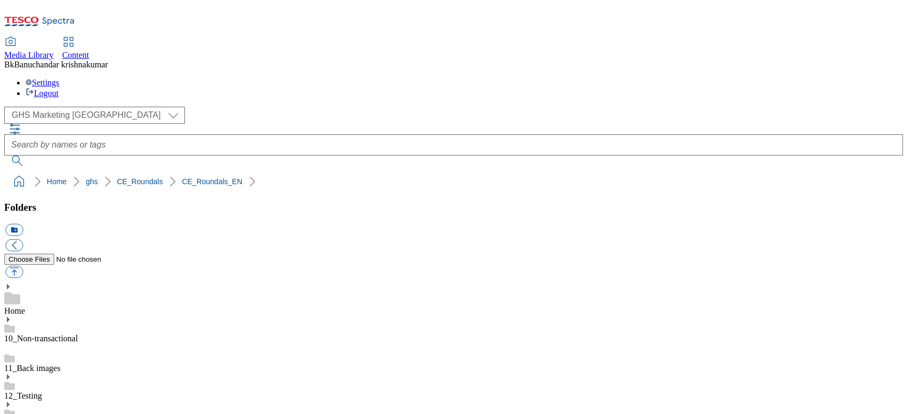
scroll to position [213, 0]
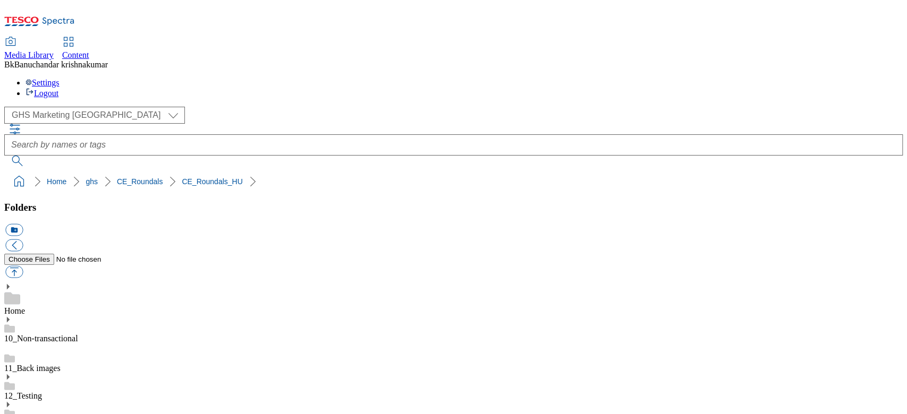
scroll to position [0, 0]
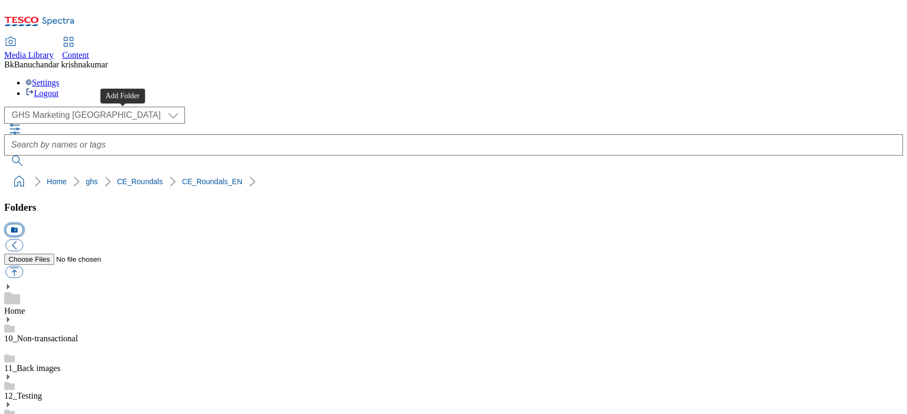
click at [23, 224] on button "icon_new_folder" at bounding box center [14, 230] width 18 height 12
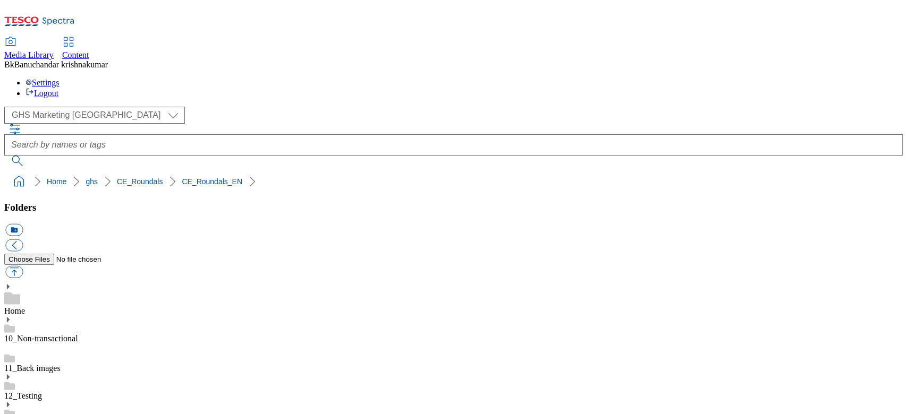
click at [23, 266] on button "button" at bounding box center [14, 272] width 18 height 12
type input "C:\fakepath\rounded_super_department_pet.jpg"
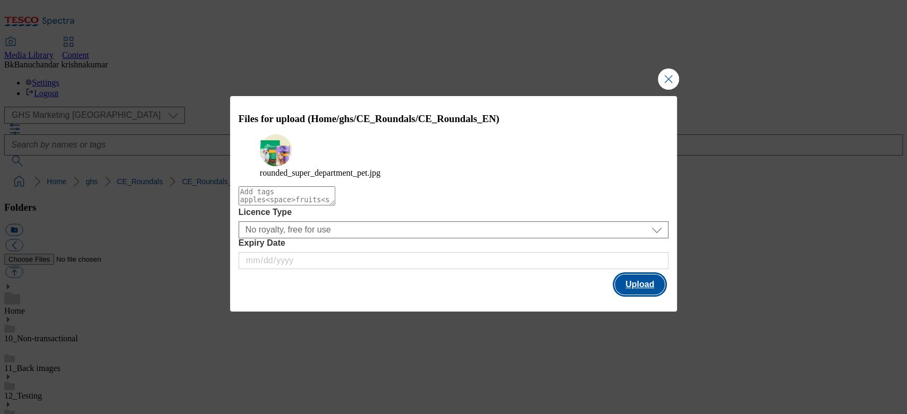
click at [638, 291] on button "Upload" at bounding box center [640, 285] width 50 height 20
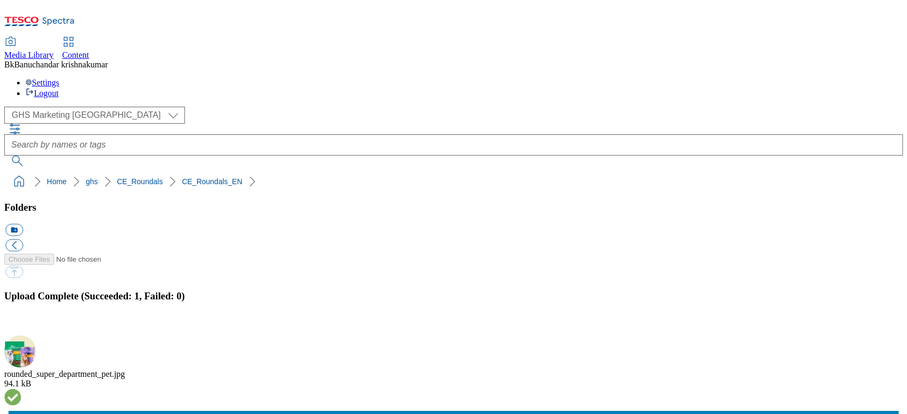
click at [21, 325] on button "button" at bounding box center [13, 330] width 16 height 10
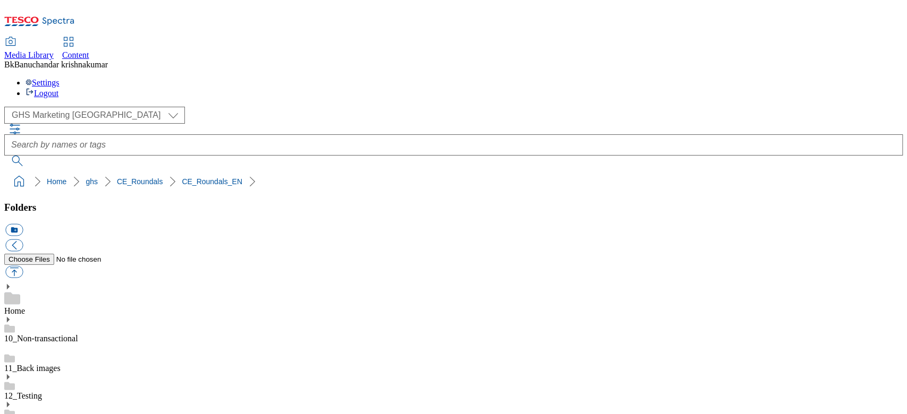
scroll to position [141, 0]
paste input "rounded_super_department_pet"
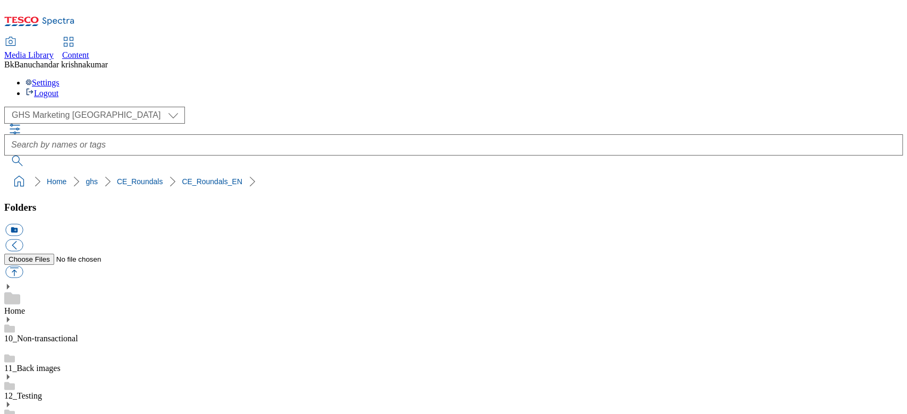
type input "rounded_super_department_pet"
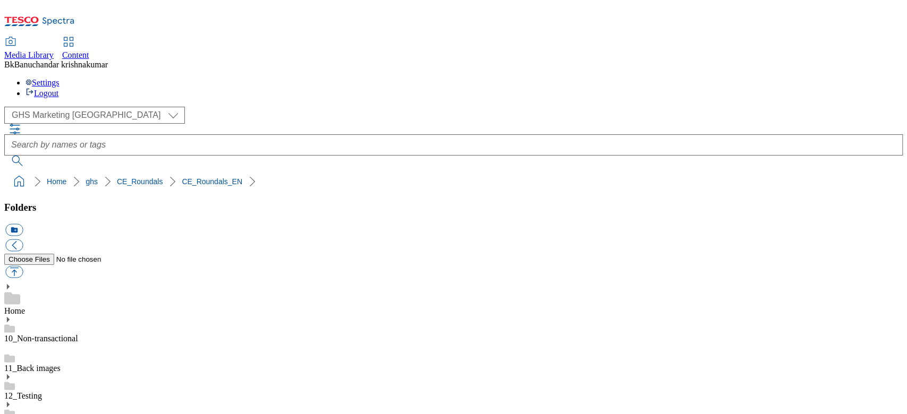
paste input "_and_vegetable.jpeg"
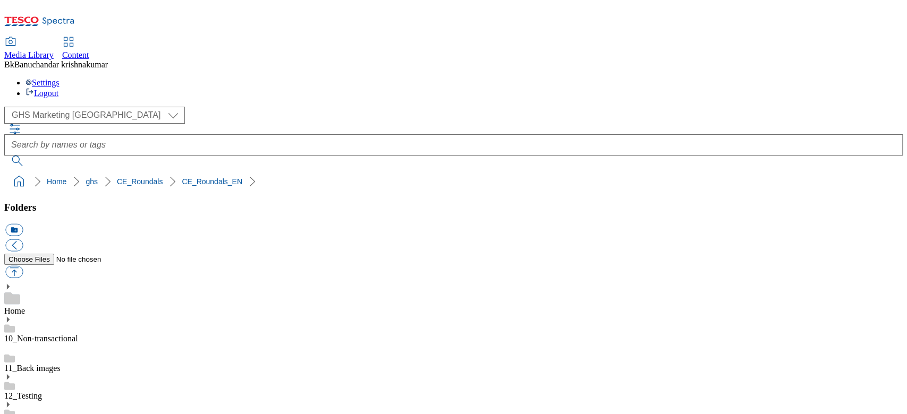
paste input ".jpeg"
type input "rounded_super_department_fruit_and_vegetable.jpeg"
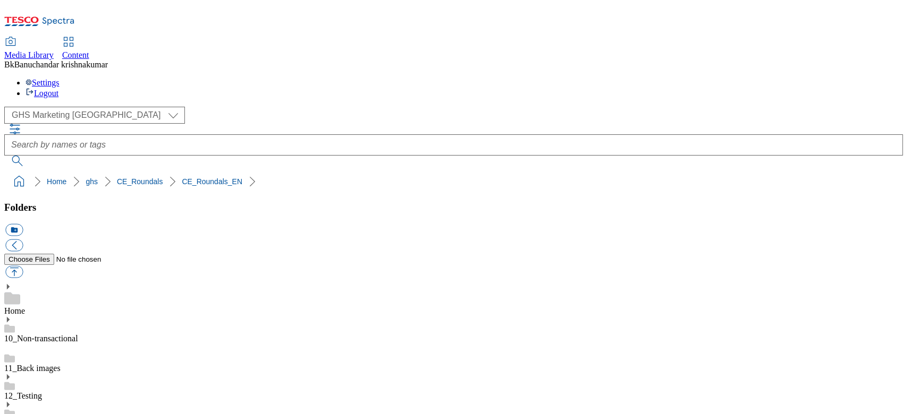
scroll to position [0, 0]
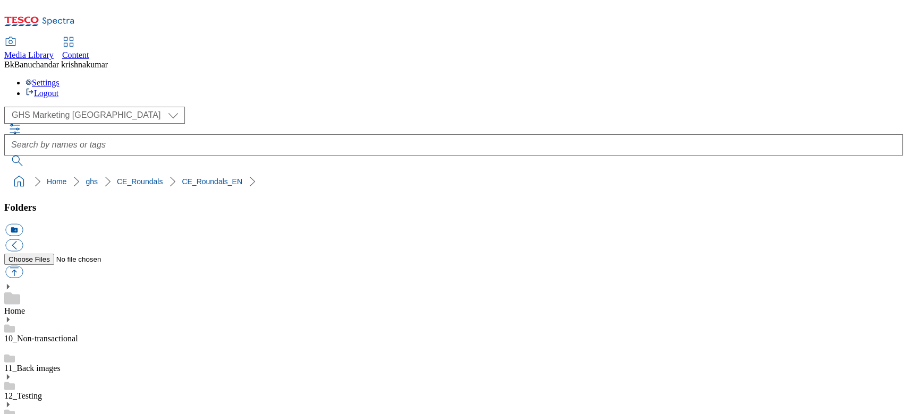
click at [23, 266] on button "button" at bounding box center [14, 272] width 18 height 12
type input "C:\fakepath\rounded_super_department_fruit_and_vegetable.jpg"
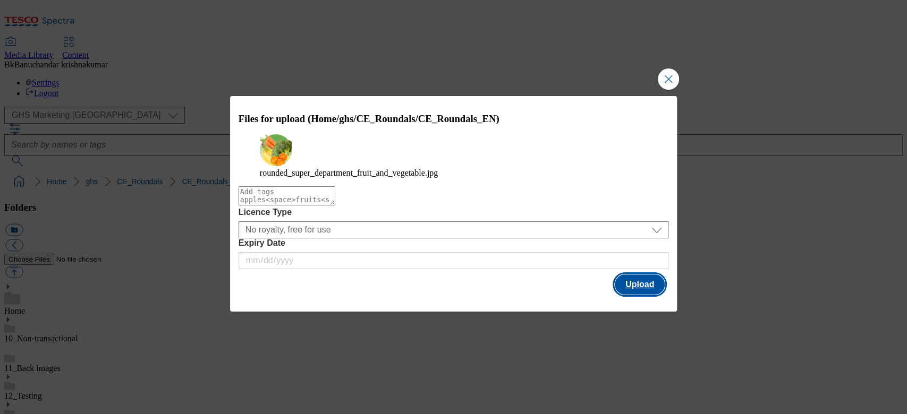
click at [641, 294] on button "Upload" at bounding box center [640, 285] width 50 height 20
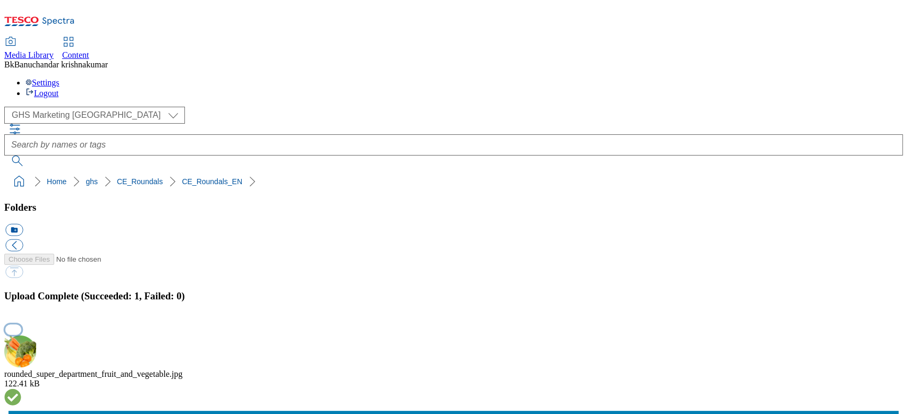
click at [21, 325] on button "button" at bounding box center [13, 330] width 16 height 10
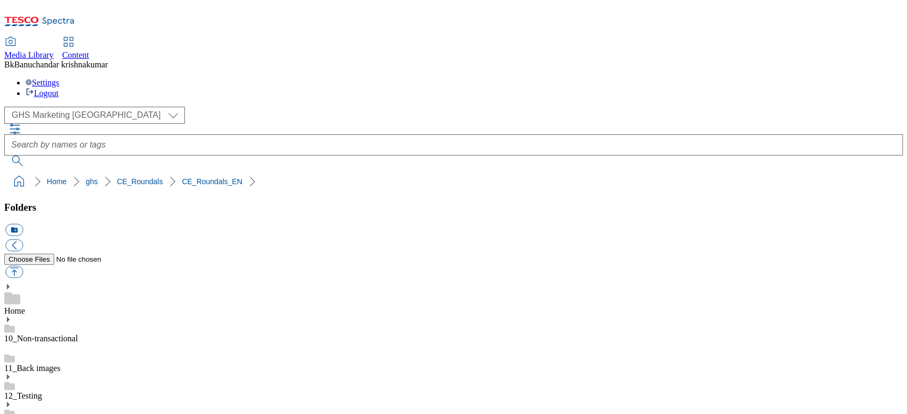
paste input "rounded_super_department_fruit_and_vegetable"
type input "rounded_super_department_fruit_and_vegetable"
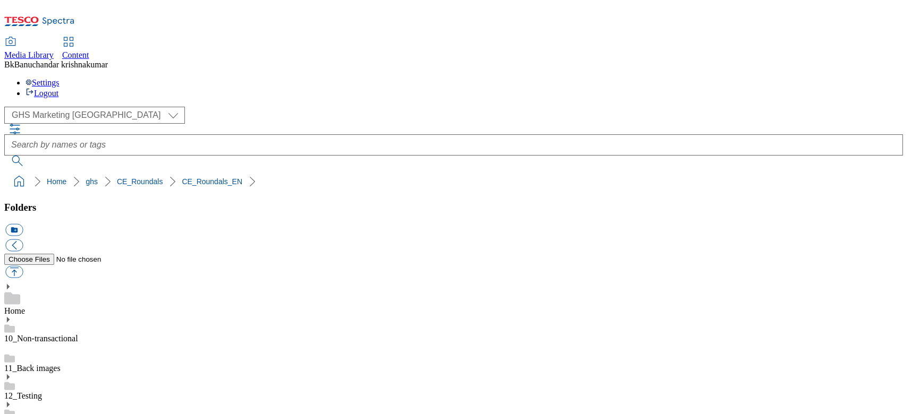
scroll to position [141, 0]
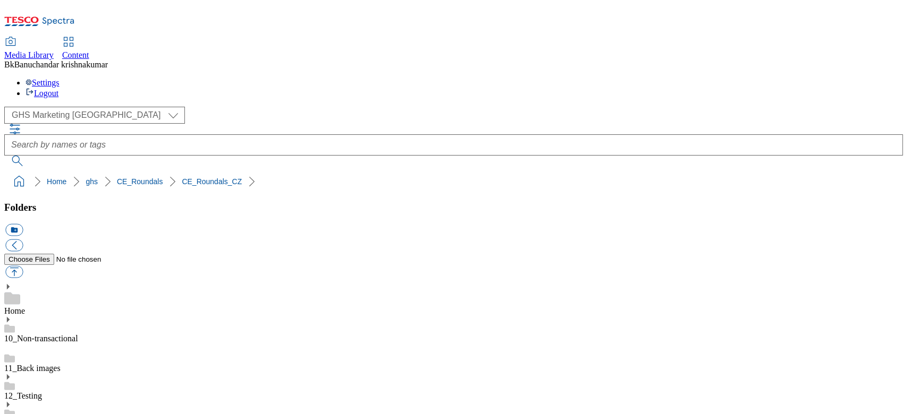
scroll to position [283, 0]
drag, startPoint x: 633, startPoint y: 229, endPoint x: 816, endPoint y: 236, distance: 182.9
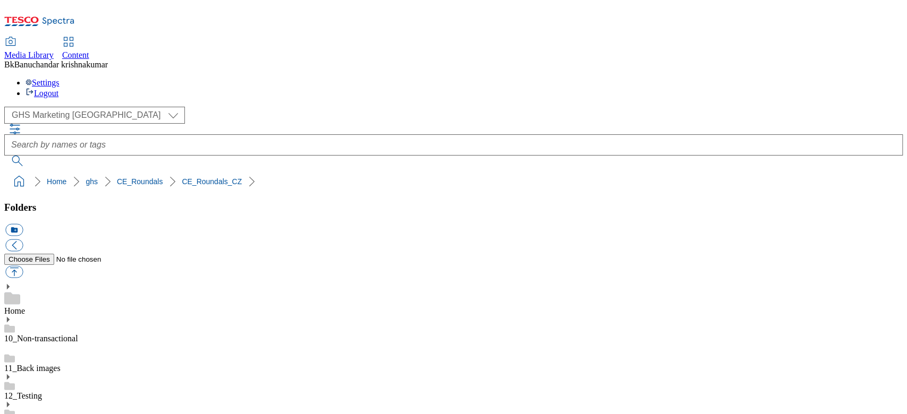
copy div "rounded_super_department_specialni_nabidky"
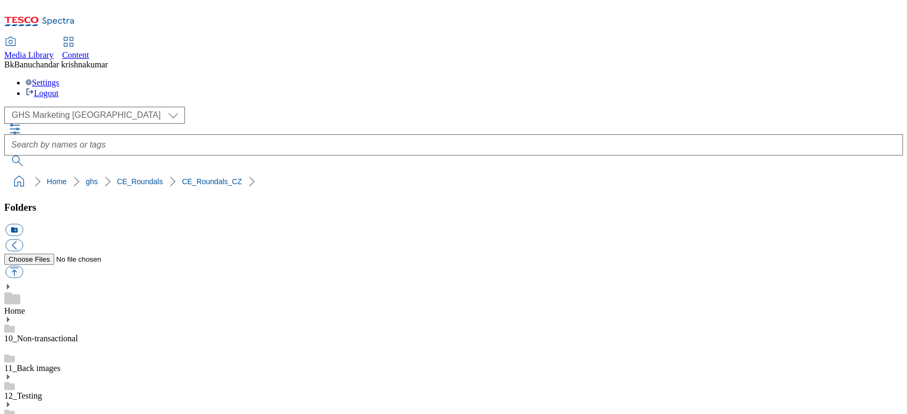
paste input "specialni_nabidky"
type input "rounded_super_department_specialni_nabidky"
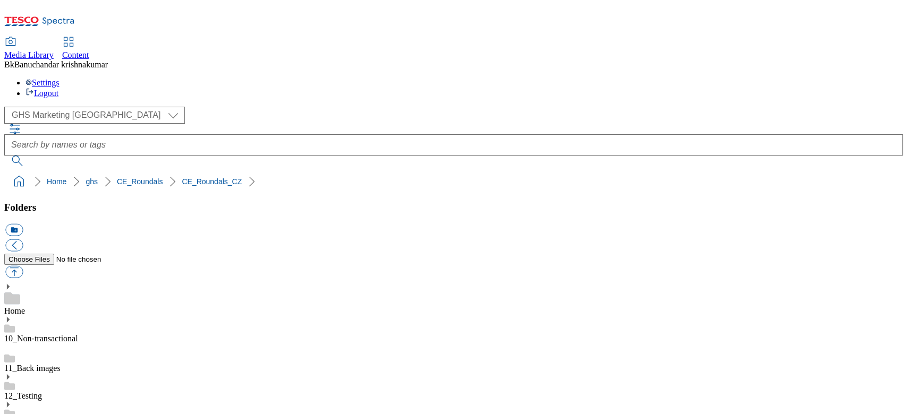
scroll to position [625, 0]
paste input "ýběr_týdne.jpeg"
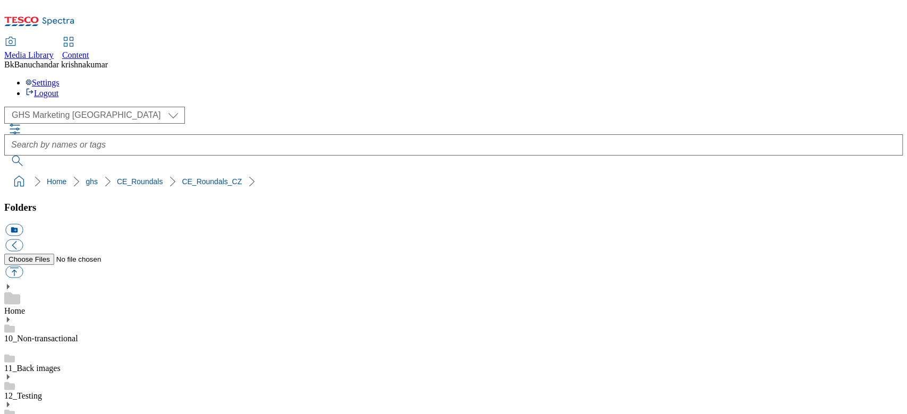
scroll to position [0, 28]
type input "rounded_super_department_výběr_týdne"
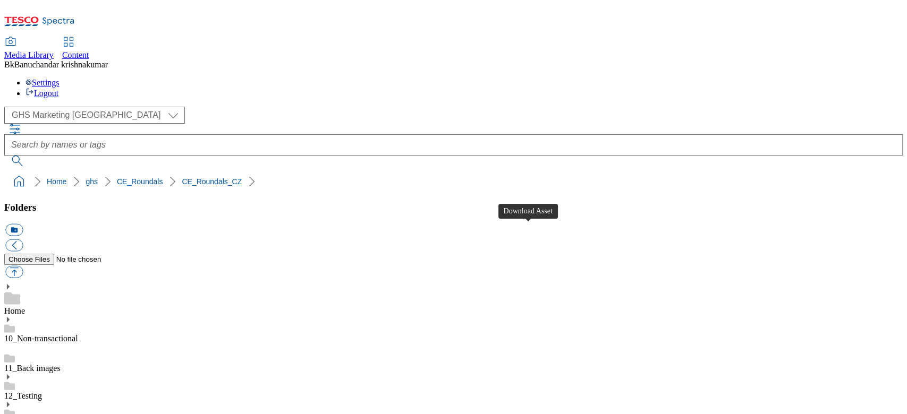
scroll to position [354, 0]
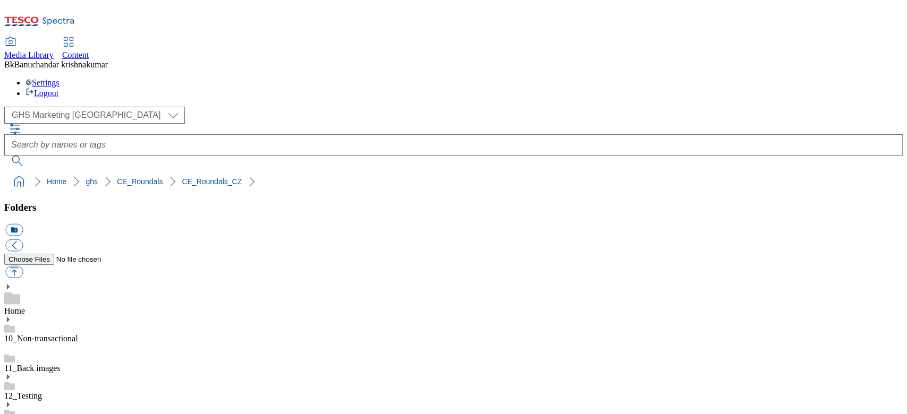
scroll to position [283, 0]
drag, startPoint x: 633, startPoint y: 299, endPoint x: 808, endPoint y: 306, distance: 174.9
copy div "rounded_super_department_specialni_vyziva"
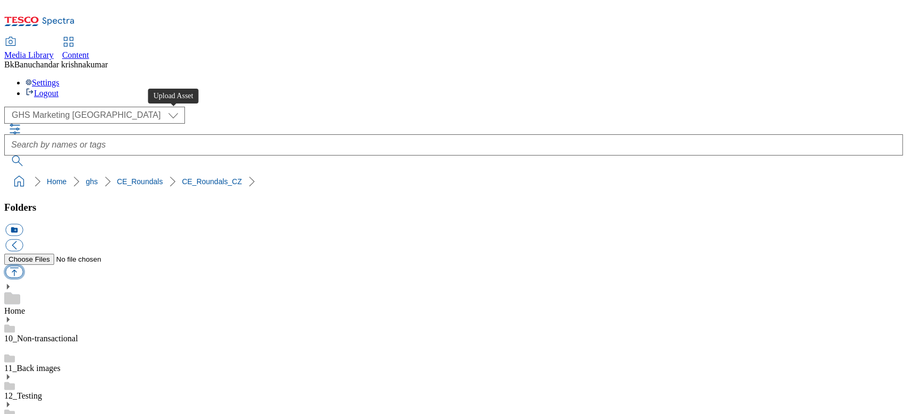
click at [23, 266] on button "button" at bounding box center [14, 272] width 18 height 12
type input "C:\fakepath\rounded_super_department_specialni_vyziva.jpg"
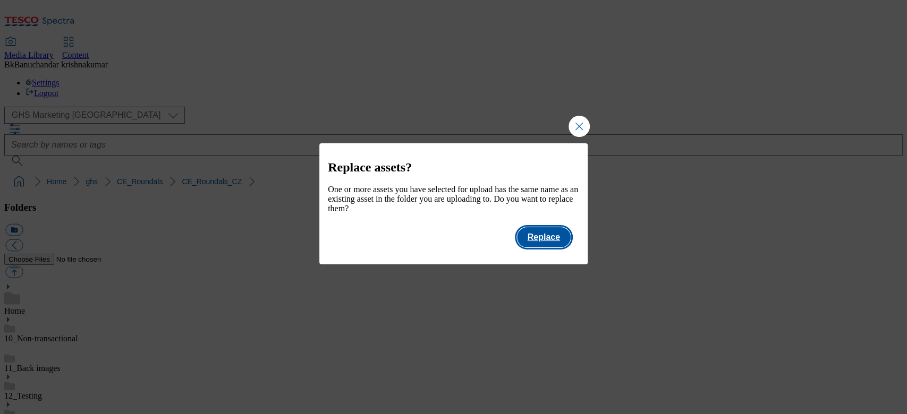
click at [552, 241] on button "Replace" at bounding box center [544, 237] width 54 height 20
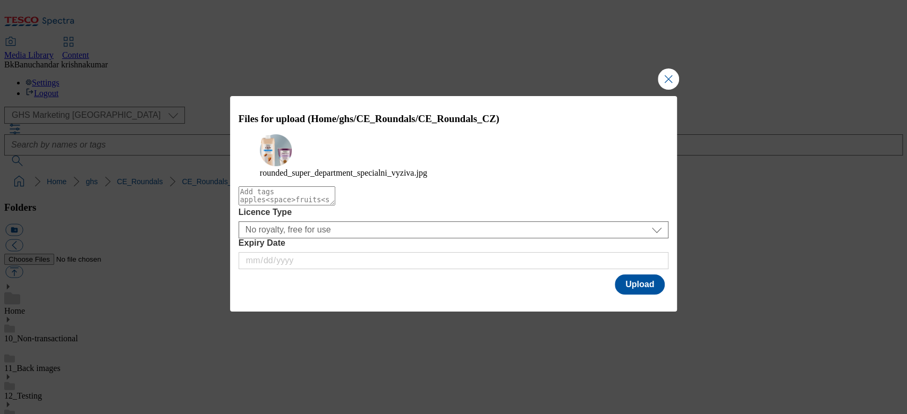
click at [319, 206] on textarea "Modal" at bounding box center [287, 195] width 97 height 19
paste textarea "rounded_super_department_speciální_výživa.jpeg"
type textarea "rounded_super_department_speciální_výživa.jpeg"
click at [640, 295] on button "Upload" at bounding box center [640, 285] width 50 height 20
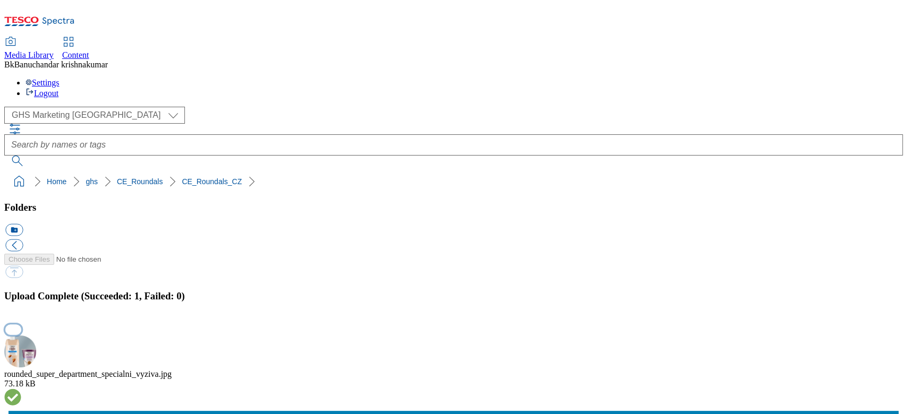
click at [21, 325] on button "button" at bounding box center [13, 330] width 16 height 10
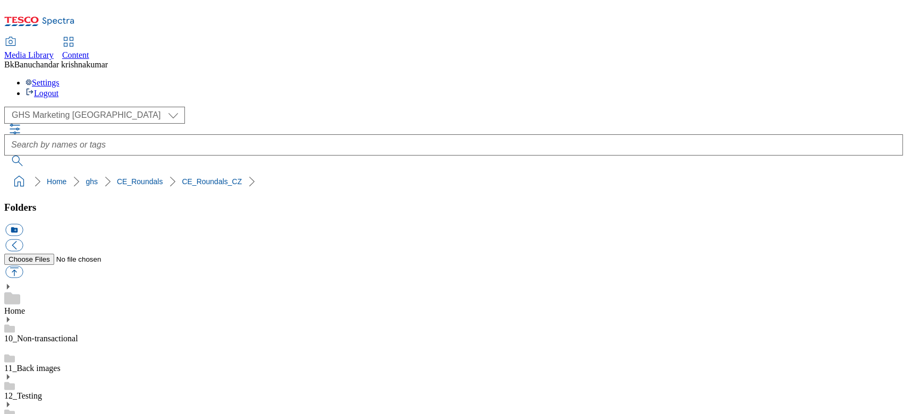
paste input ".jpeg"
type input "rounded_super_department_speciální_výživa"
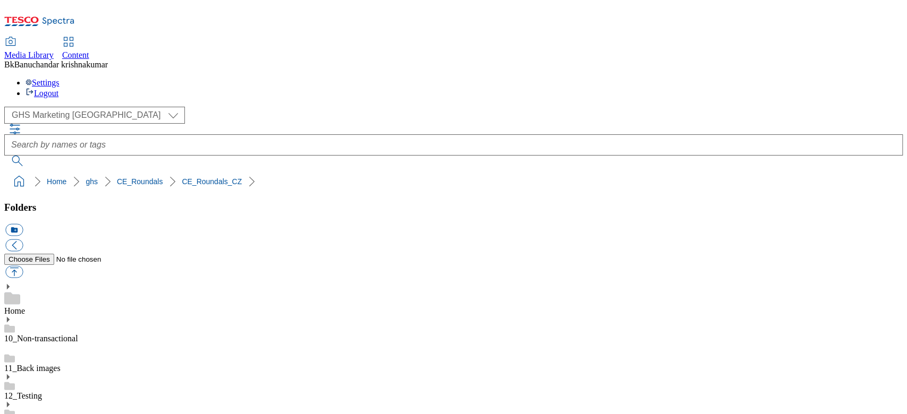
scroll to position [141, 0]
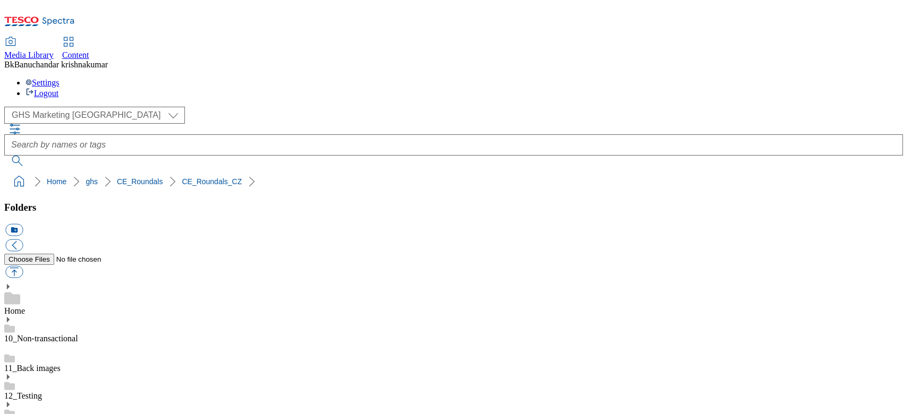
scroll to position [0, 0]
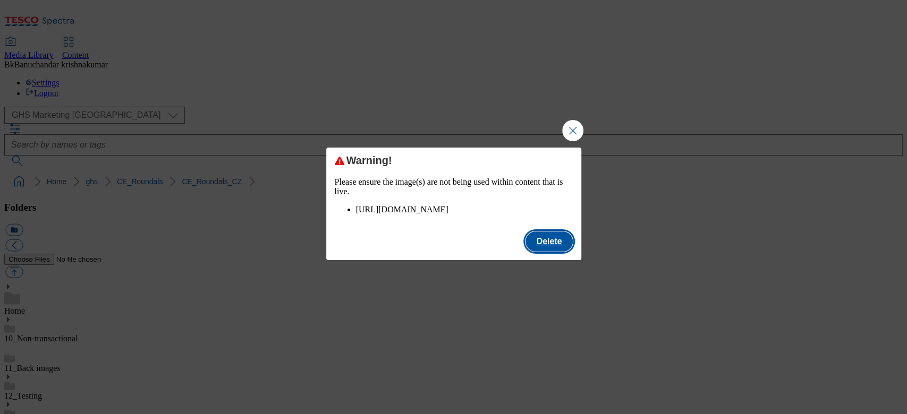
click at [549, 252] on button "Delete" at bounding box center [548, 242] width 47 height 20
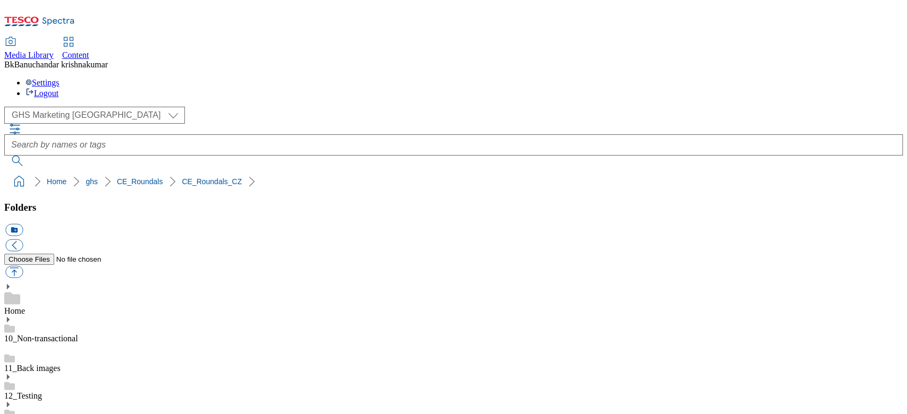
drag, startPoint x: 629, startPoint y: 270, endPoint x: 836, endPoint y: 278, distance: 207.9
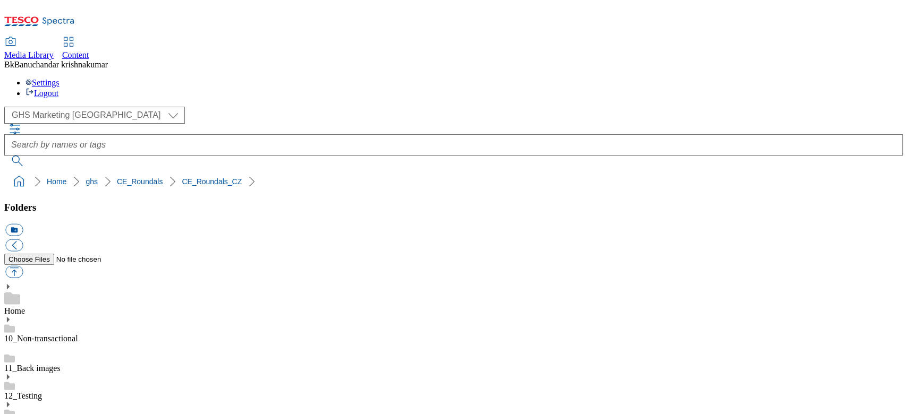
copy div "rounded_super_department_specialni_nabidky.jpg"
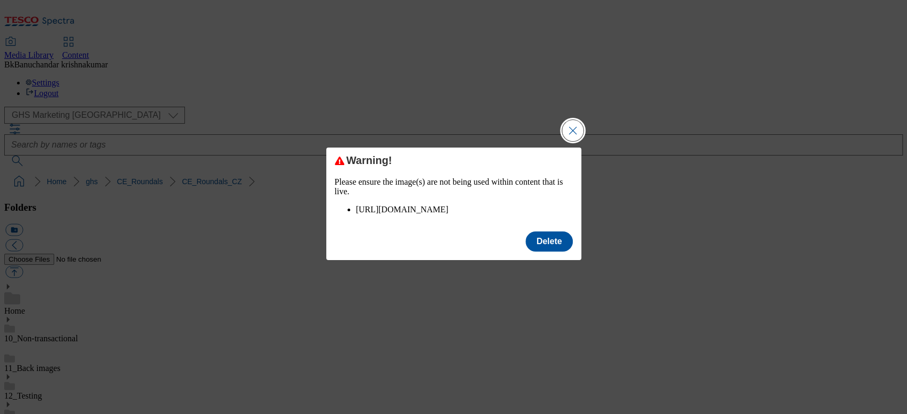
click at [574, 120] on button "Close Modal" at bounding box center [572, 130] width 21 height 21
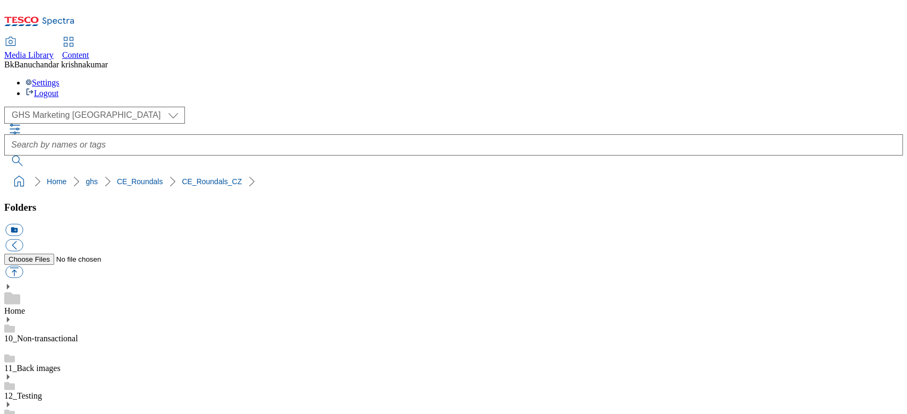
click at [23, 266] on button "button" at bounding box center [14, 272] width 18 height 12
type input "C:\fakepath\rounded_super_department_vyber_tydne.jpg"
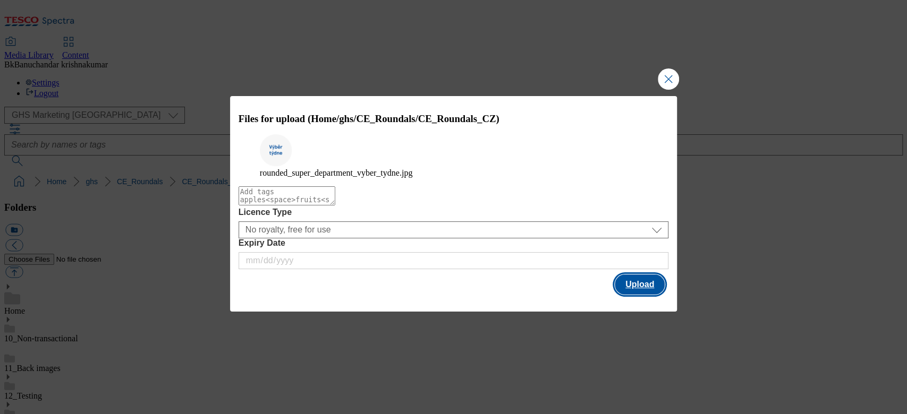
click at [640, 290] on button "Upload" at bounding box center [640, 285] width 50 height 20
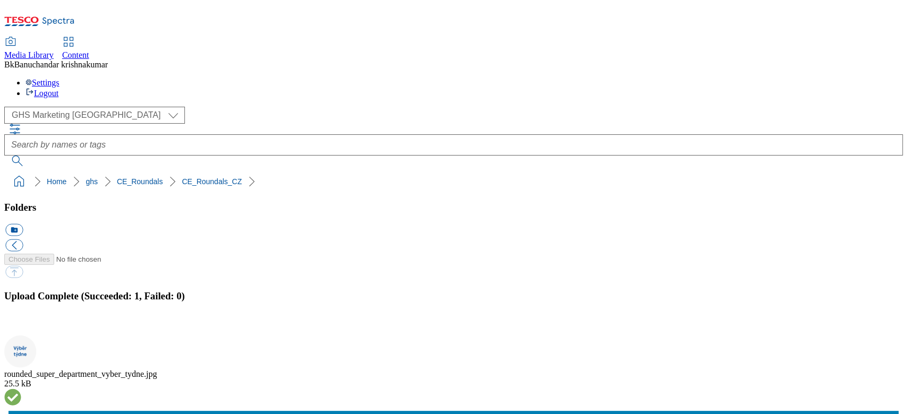
click at [21, 325] on button "button" at bounding box center [13, 330] width 16 height 10
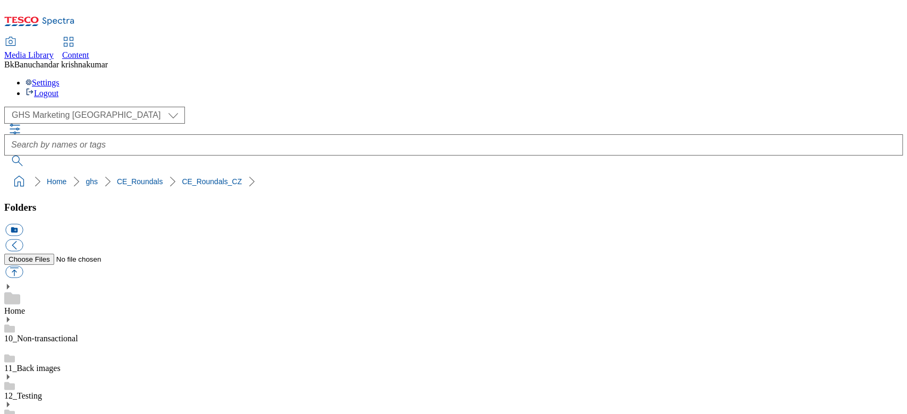
scroll to position [71, 0]
paste input "rounded_super_department_výběr_týdne.jpeg"
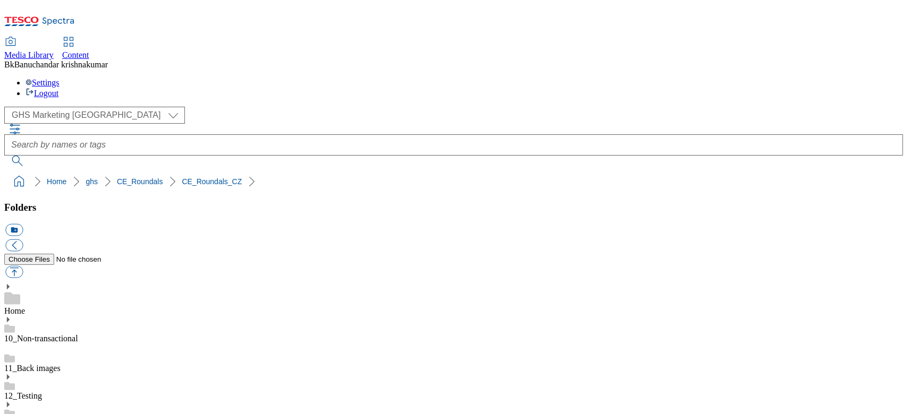
scroll to position [0, 28]
type input "rounded_super_department_výběr_týdne"
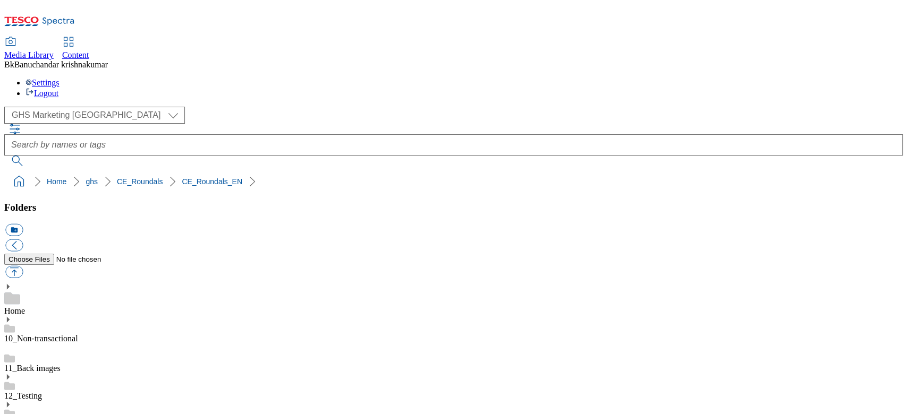
scroll to position [0, 0]
click at [23, 266] on button "button" at bounding box center [14, 272] width 18 height 12
type input "C:\fakepath\rounded_super_department_meat_and_deli.jpg"
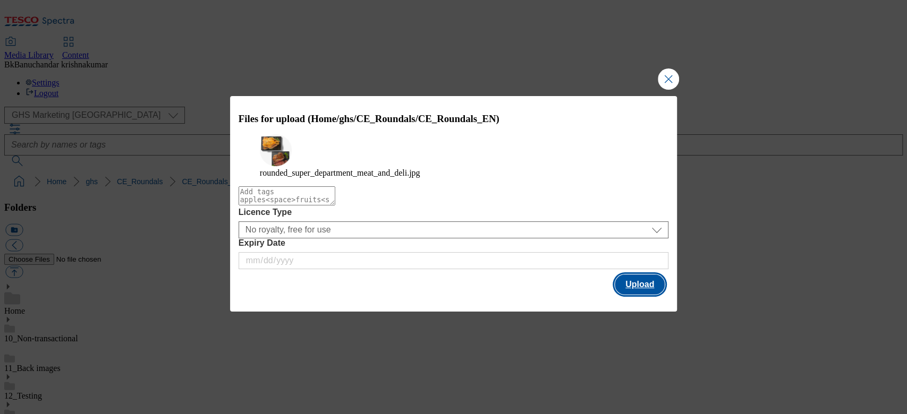
click at [634, 295] on button "Upload" at bounding box center [640, 285] width 50 height 20
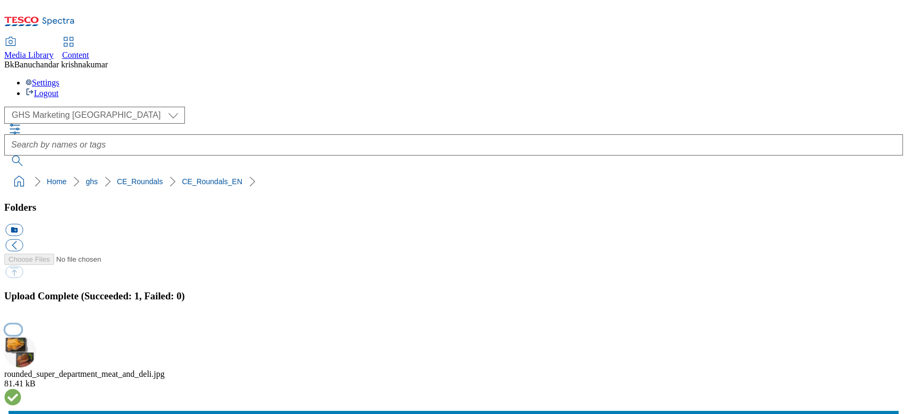
click at [21, 325] on button "button" at bounding box center [13, 330] width 16 height 10
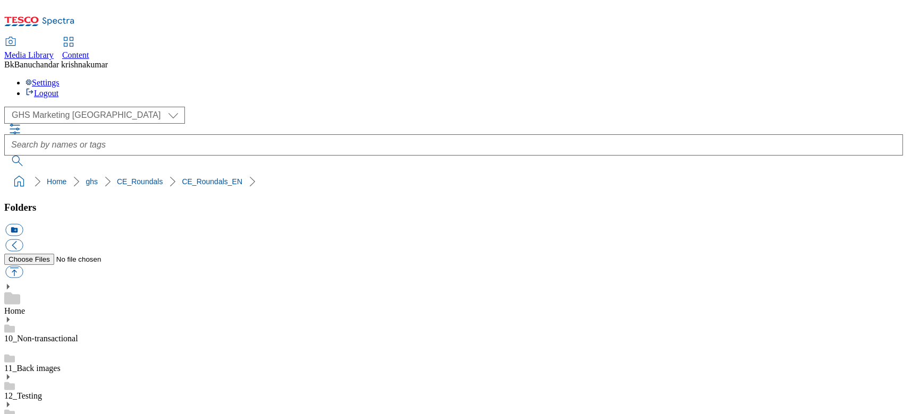
paste input "rounded_super_department_meat_and_deli"
type input "rounded_super_department_meat_and_deli"
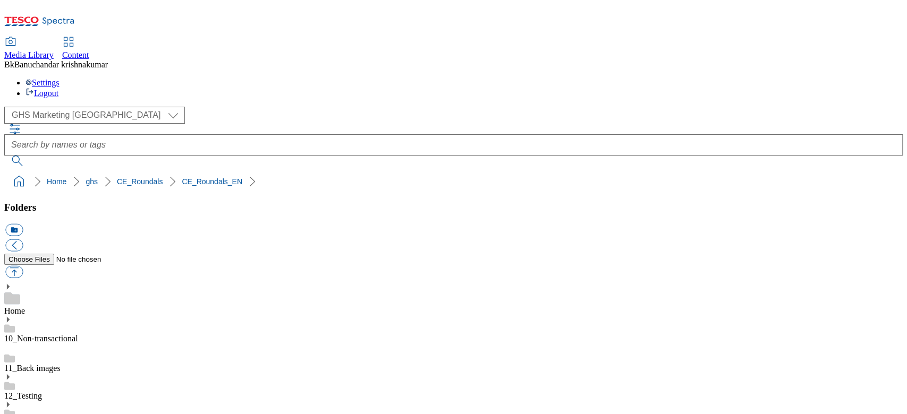
click at [23, 266] on button "button" at bounding box center [14, 272] width 18 height 12
type input "C:\fakepath\rounded_super_department_dairy_and__eggs.jpg"
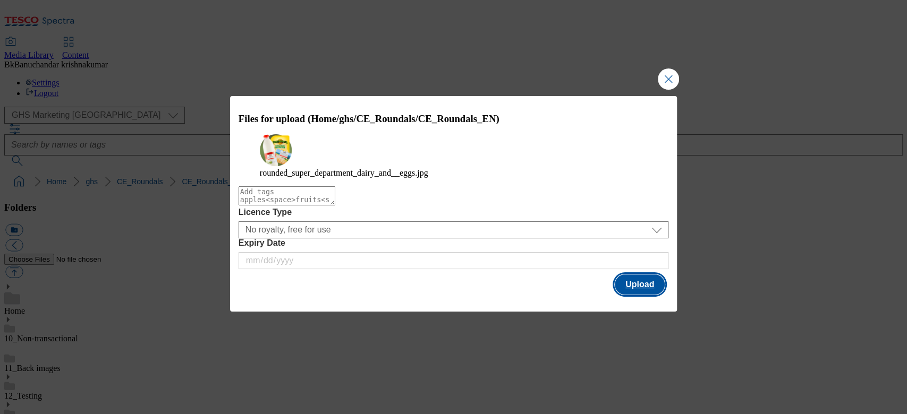
click at [636, 291] on button "Upload" at bounding box center [640, 285] width 50 height 20
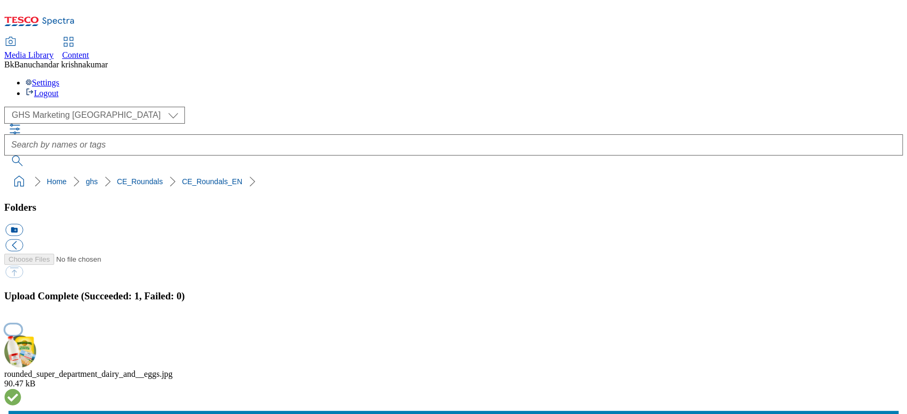
click at [21, 325] on button "button" at bounding box center [13, 330] width 16 height 10
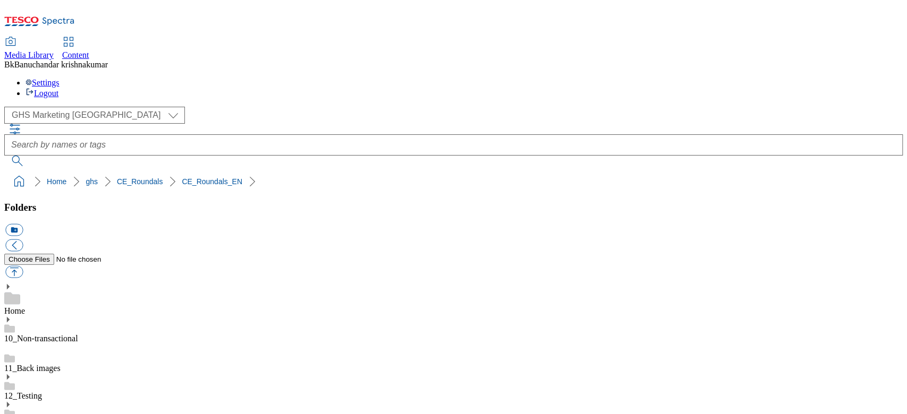
paste input "rounded_super_department_dairy_and__eggs"
type input "rounded_super_department_dairy_and__eggs"
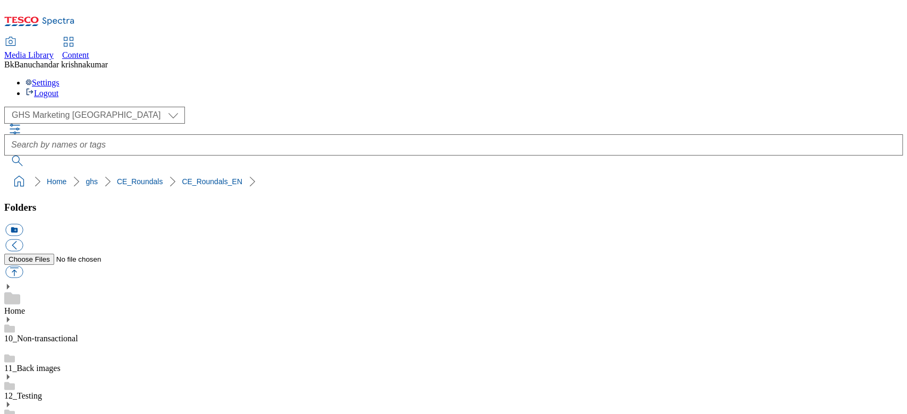
scroll to position [213, 0]
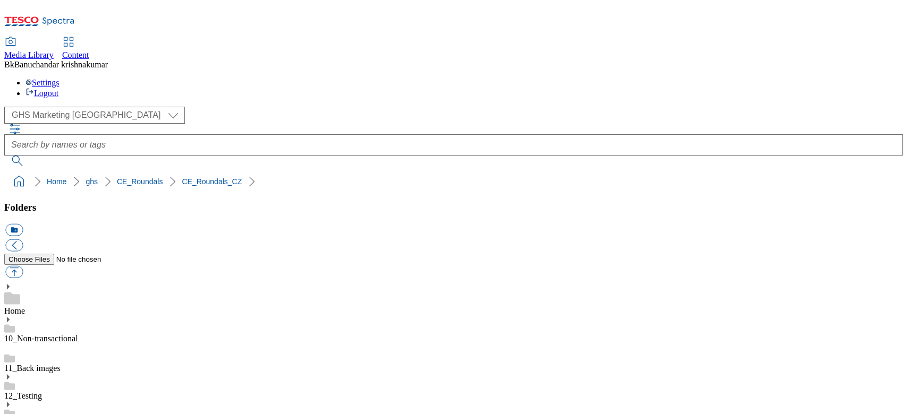
scroll to position [213, 0]
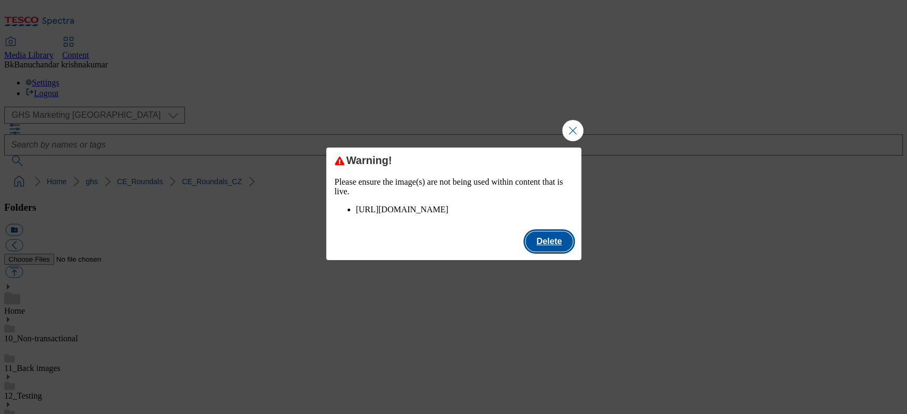
click at [552, 252] on button "Delete" at bounding box center [548, 242] width 47 height 20
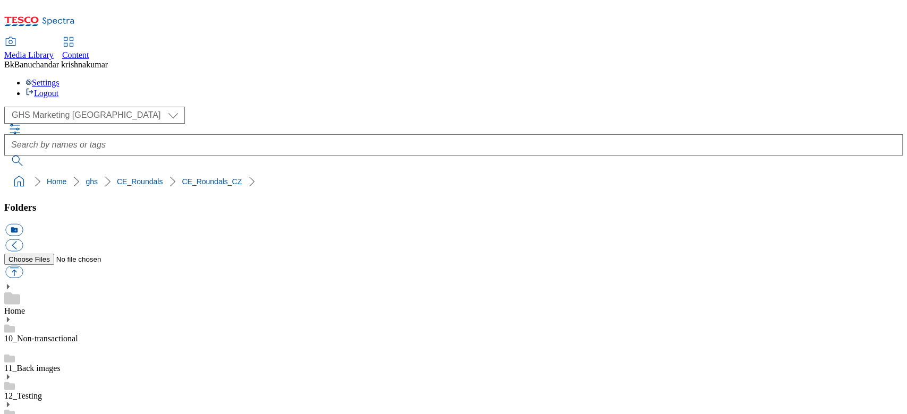
click at [23, 266] on button "button" at bounding box center [14, 272] width 18 height 12
type input "C:\fakepath\rounded_super_department_specialni_nabidky.jpg"
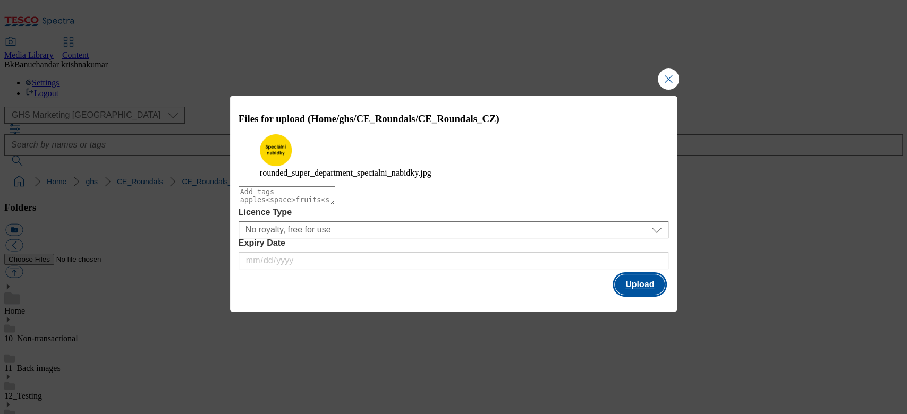
click at [638, 292] on button "Upload" at bounding box center [640, 285] width 50 height 20
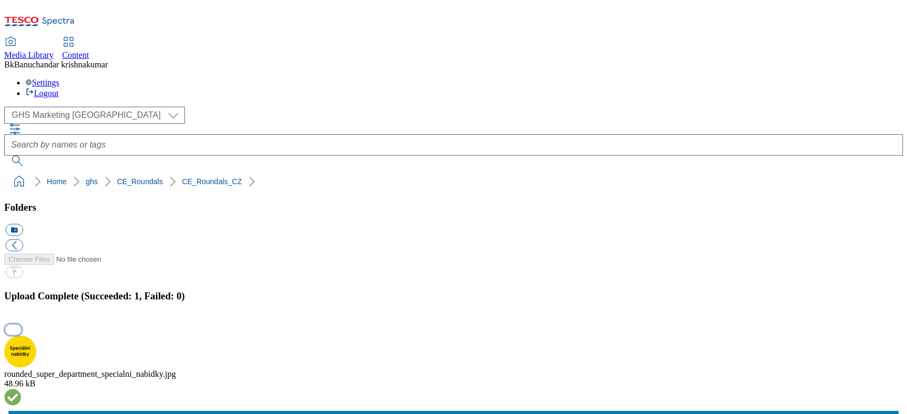
click at [21, 325] on button "button" at bounding box center [13, 330] width 16 height 10
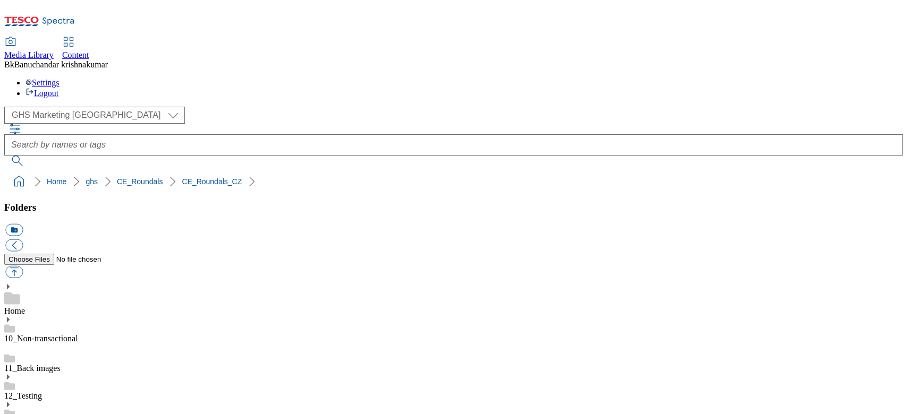
paste input "rounded_super_department_specialni_nabidky"
type input "rounded_super_department_specialni_nabidky"
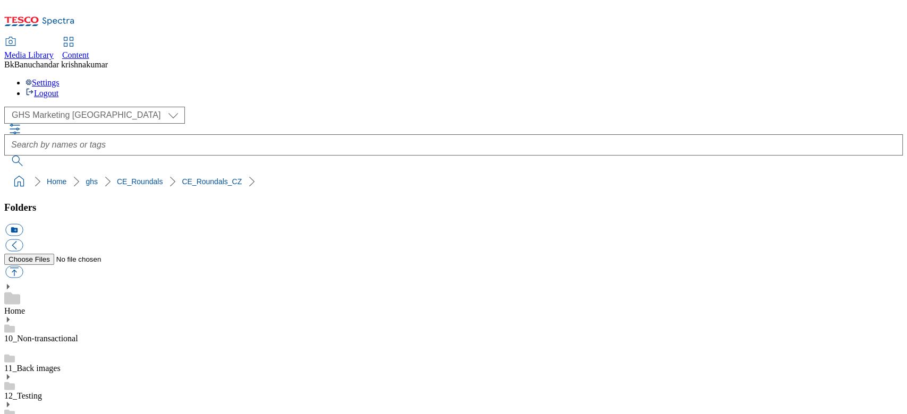
scroll to position [0, 0]
